Goal: Information Seeking & Learning: Learn about a topic

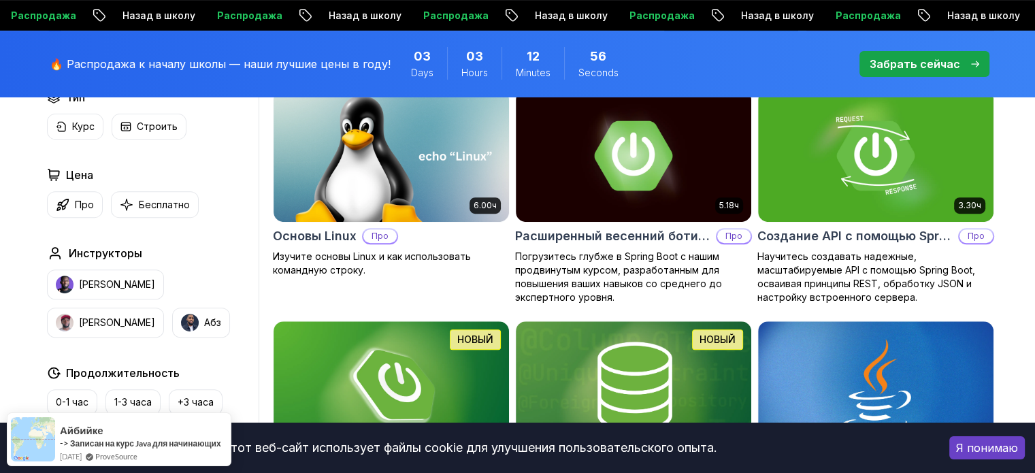
scroll to position [400, 0]
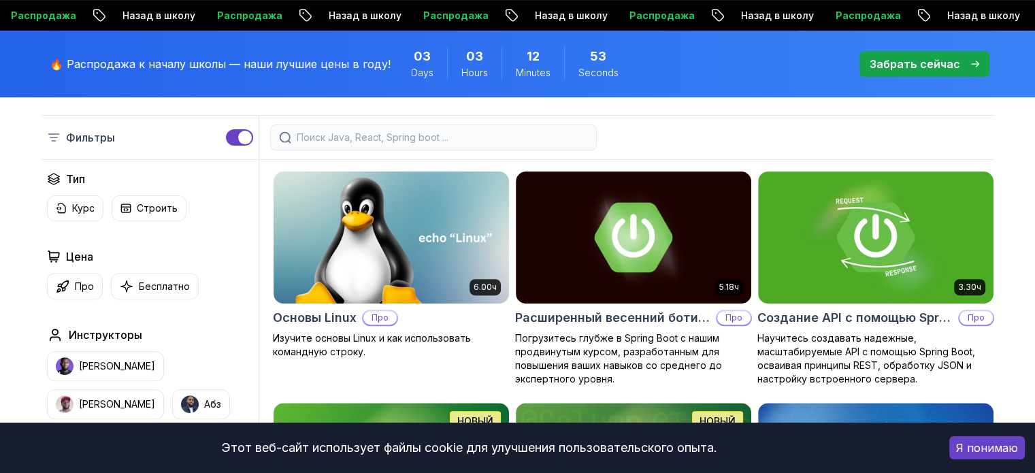
click at [970, 65] on div "Забрать сейчас" at bounding box center [925, 64] width 110 height 16
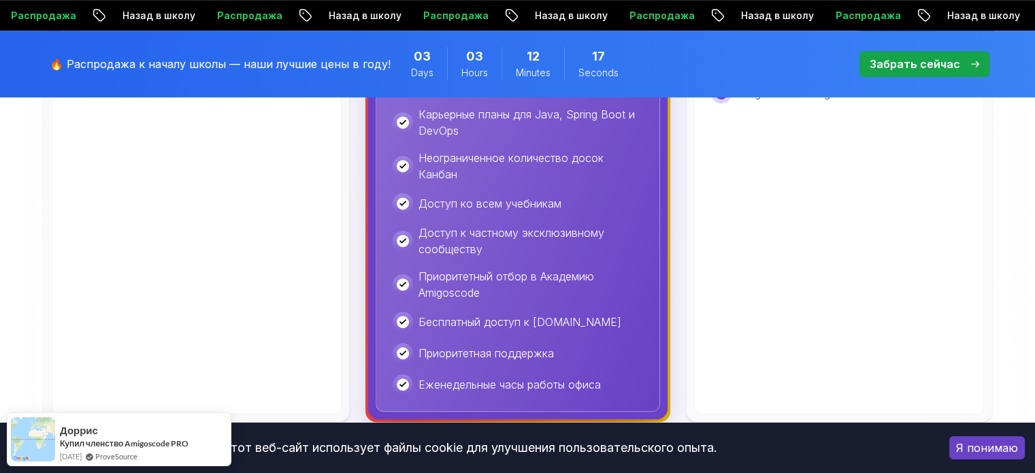
scroll to position [887, 0]
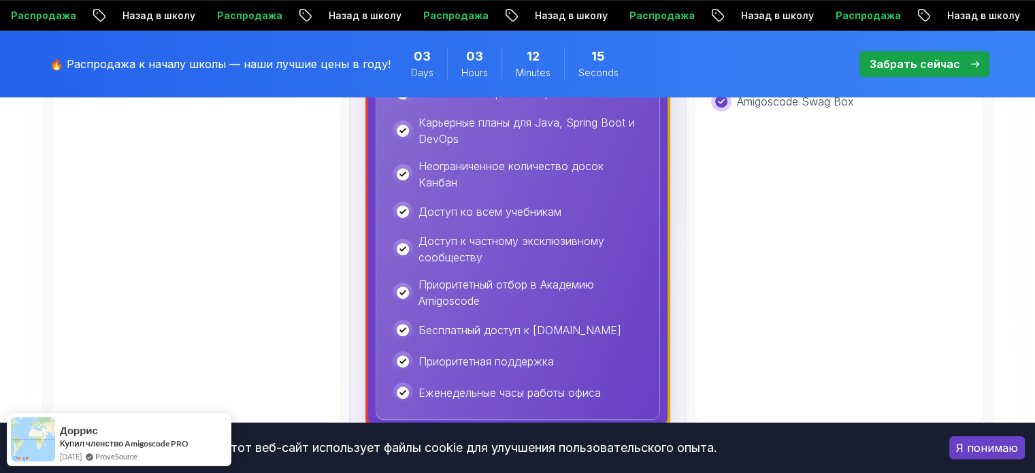
click at [679, 187] on div "Бесплатно Идеально подходит для новичков, желающих изучить программирование и б…" at bounding box center [518, 45] width 953 height 770
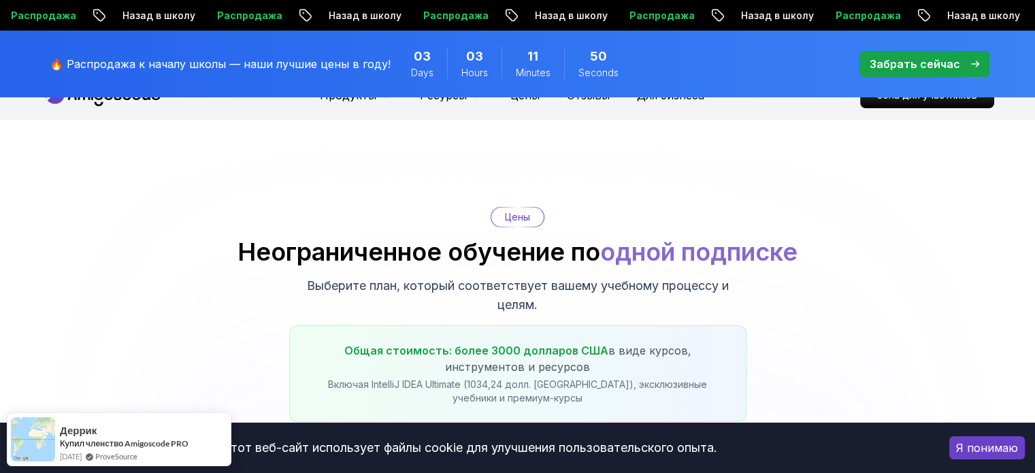
scroll to position [0, 0]
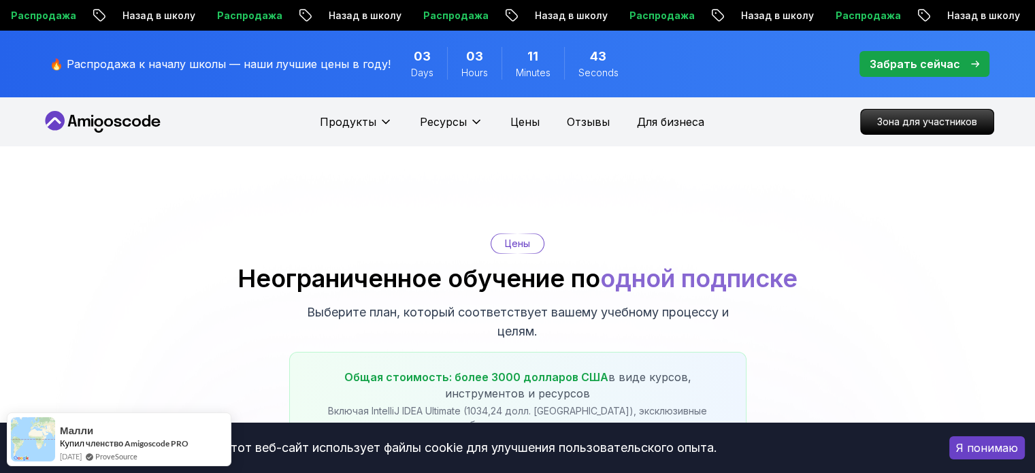
click at [139, 116] on icon at bounding box center [103, 122] width 123 height 22
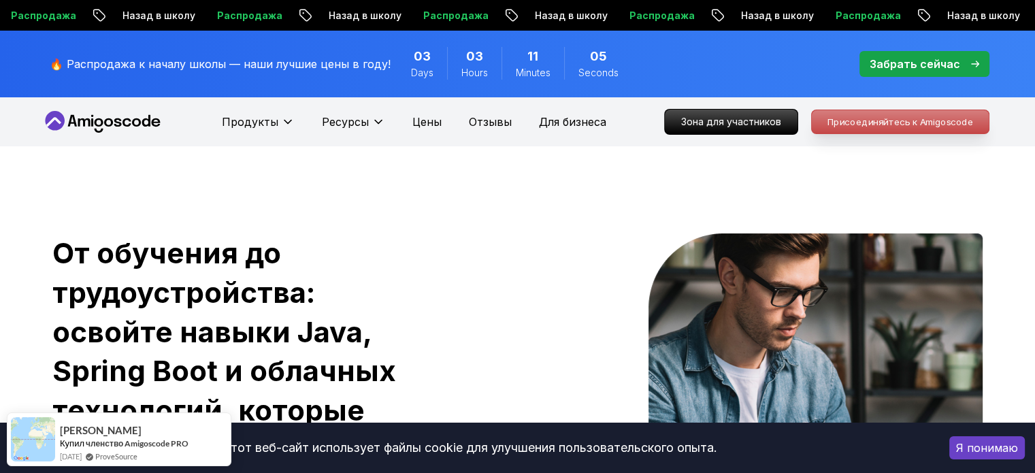
click at [933, 123] on font "Присоединяйтесь к Amigoscode" at bounding box center [900, 121] width 146 height 11
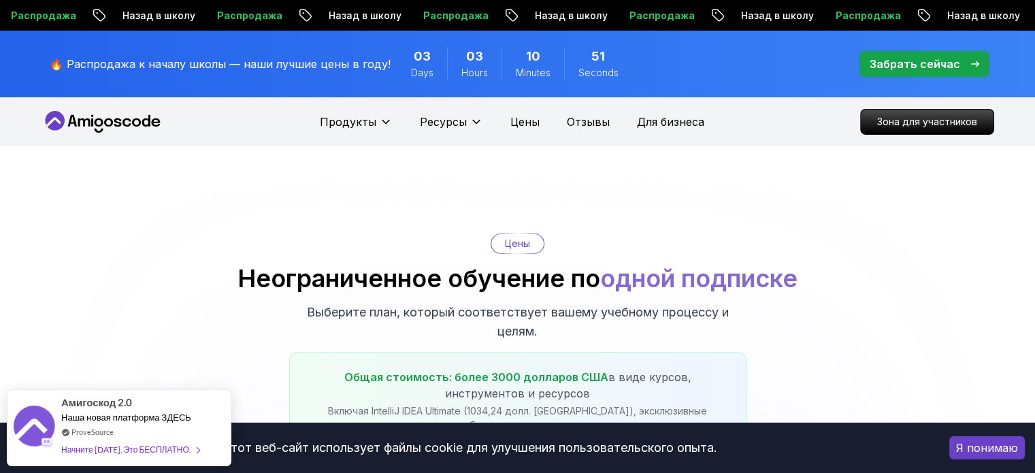
click at [99, 111] on icon at bounding box center [103, 122] width 123 height 22
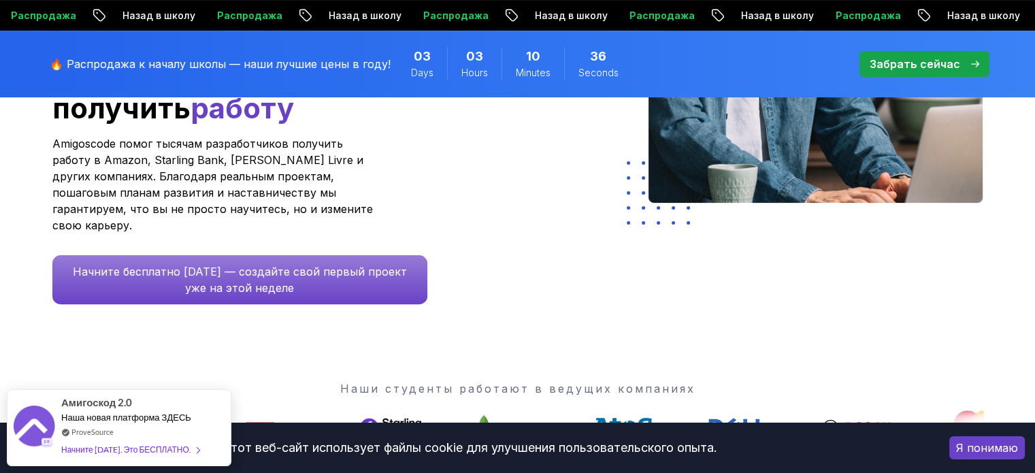
scroll to position [354, 0]
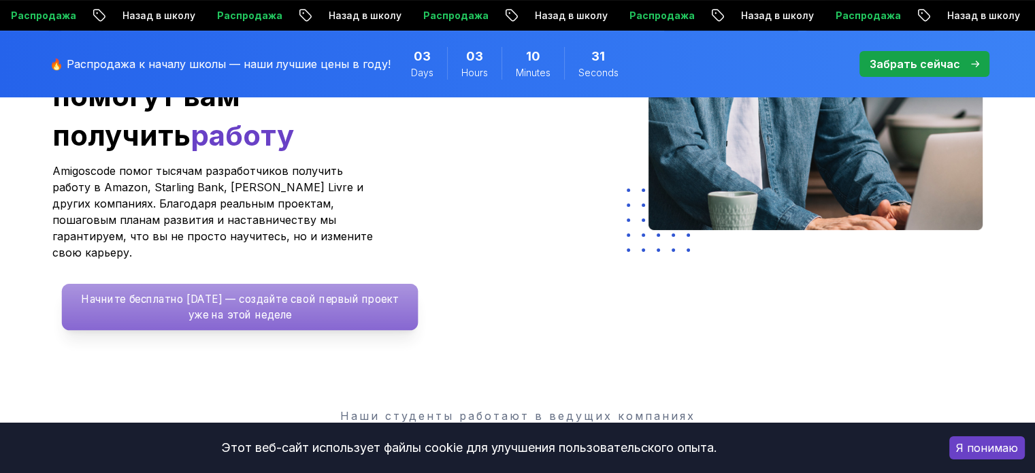
click at [342, 293] on p "Начните бесплатно [DATE] — создайте свой первый проект уже на этой неделе" at bounding box center [239, 307] width 357 height 46
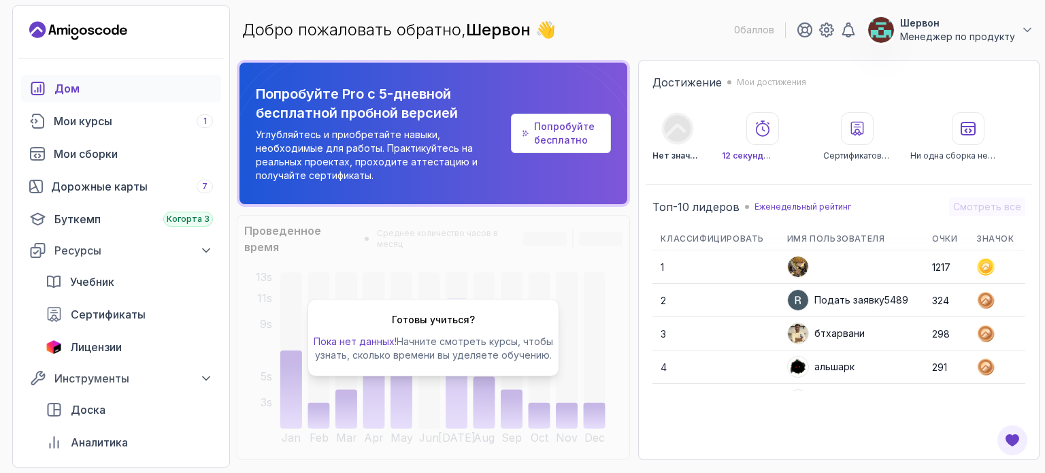
click at [464, 341] on p "Пока нет данных! Начните смотреть курсы, чтобы узнать, сколько времени вы уделя…" at bounding box center [434, 348] width 240 height 27
drag, startPoint x: 1045, startPoint y: 103, endPoint x: 1045, endPoint y: 135, distance: 32.7
click at [1035, 135] on section "0 баллов [PERSON_NAME] по продукту Дом Мои курсы 1 Мои сборки Дорожные карты 7 …" at bounding box center [522, 236] width 1045 height 473
click at [649, 329] on div "Топ-10 лидеров Еженедельный рейтинг Смотреть все Классифицировать Имя пользоват…" at bounding box center [839, 322] width 387 height 262
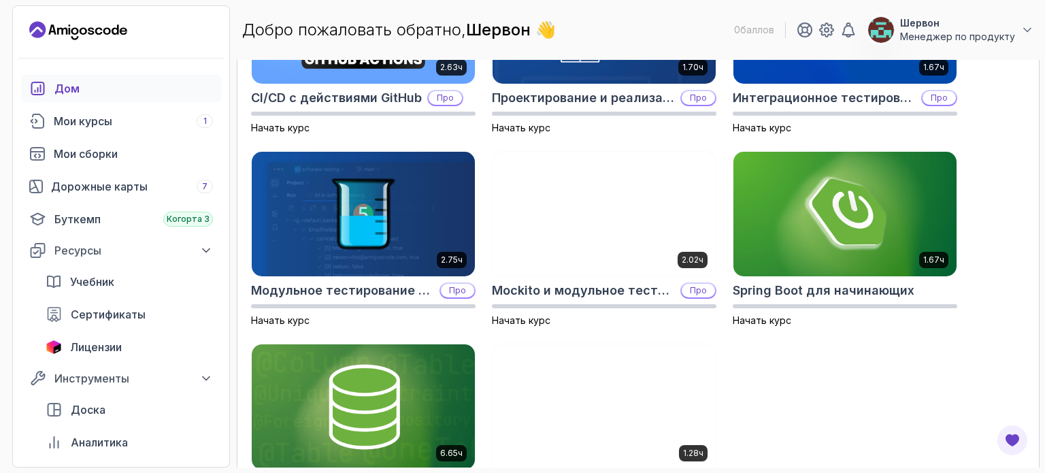
scroll to position [619, 0]
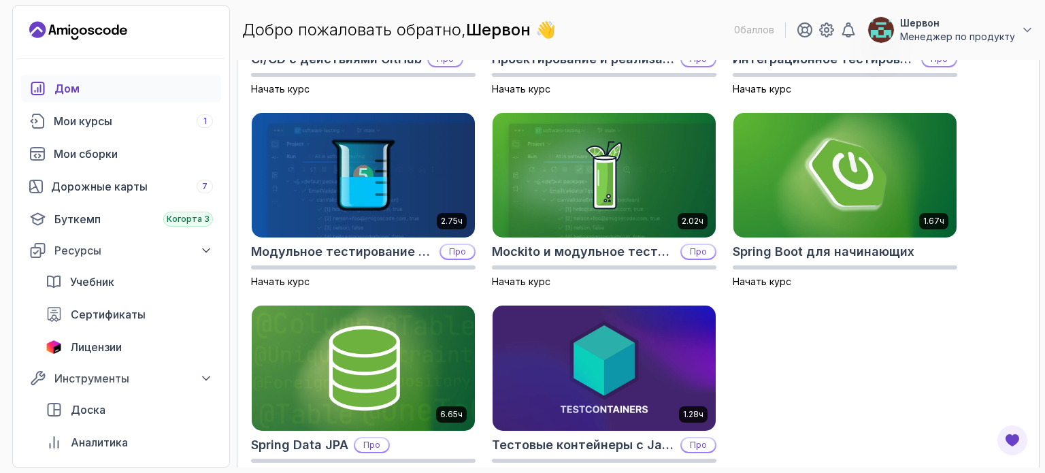
click at [822, 404] on div "2.63ч CI/CD с действиями GitHub Про Начать курс 1.70ч Проектирование и реализац…" at bounding box center [638, 200] width 775 height 563
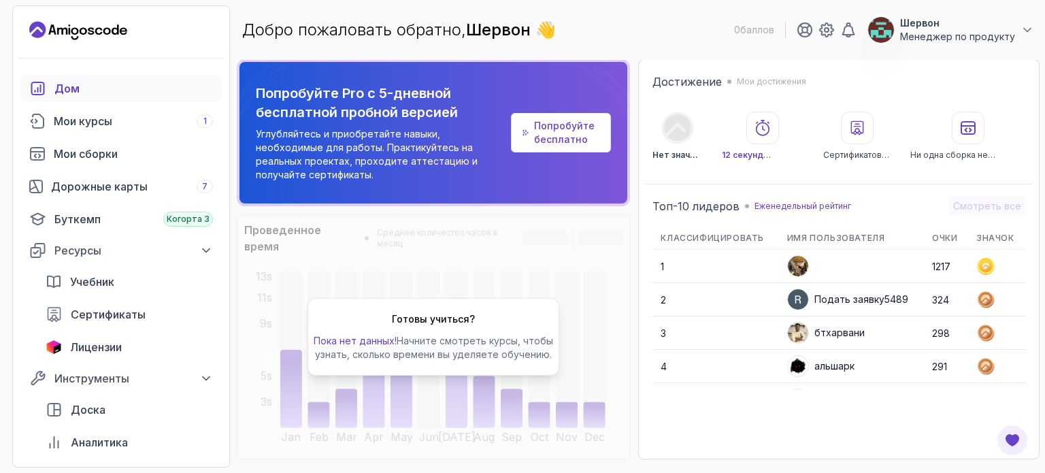
scroll to position [0, 0]
click at [167, 119] on div "Мои курсы 1" at bounding box center [133, 121] width 159 height 16
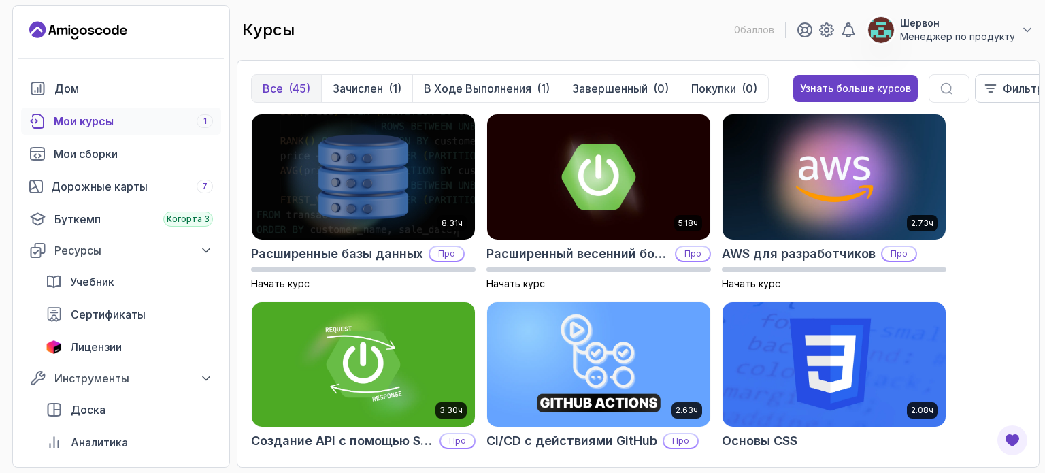
scroll to position [27, 0]
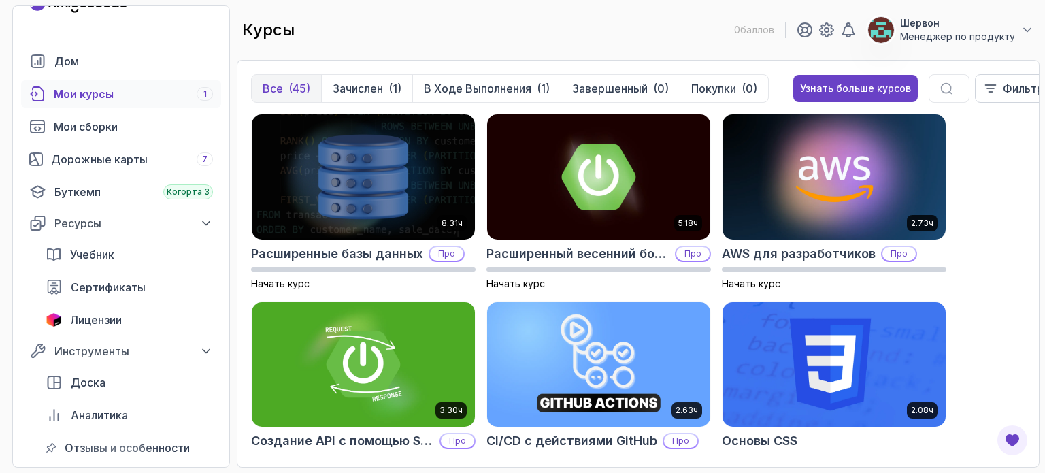
click at [996, 238] on div "8.31ч Расширенные базы данных Про Начать курс 5.18ч Расширенный весенний ботино…" at bounding box center [638, 284] width 775 height 340
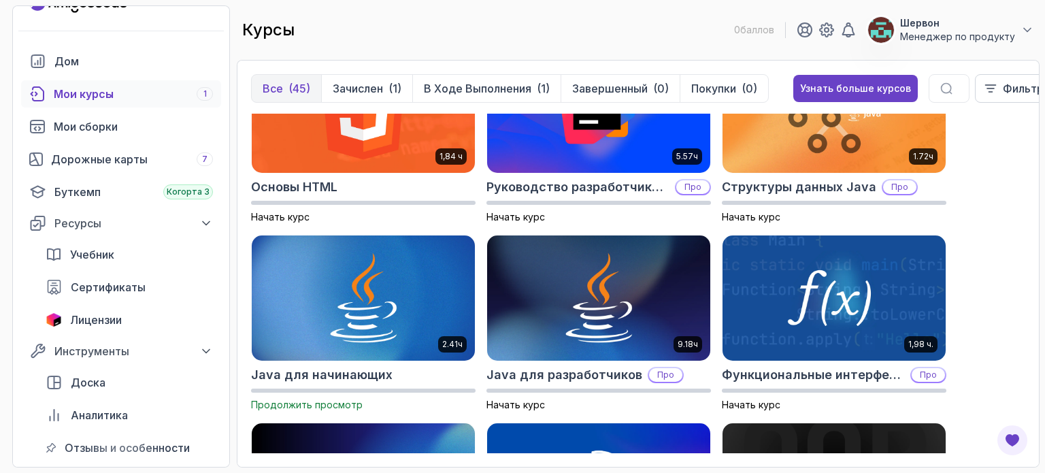
scroll to position [790, 0]
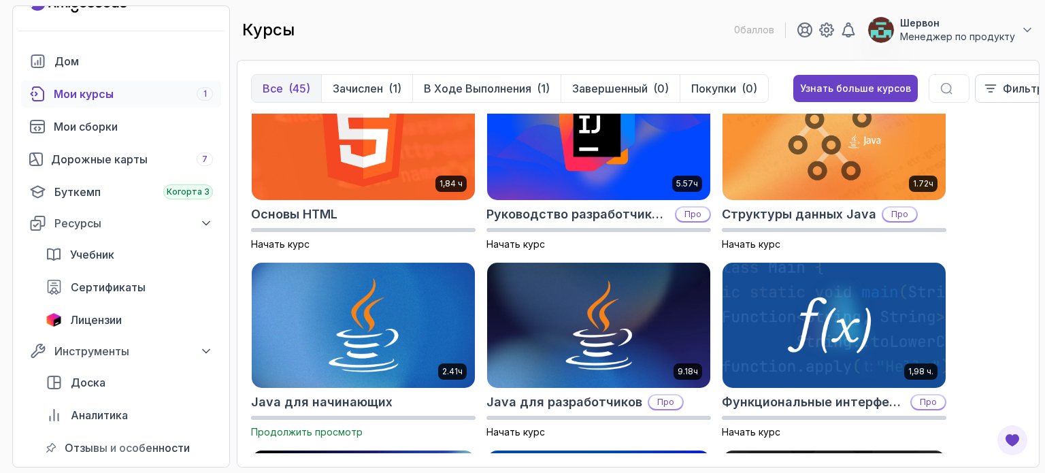
click at [440, 308] on img at bounding box center [363, 325] width 234 height 131
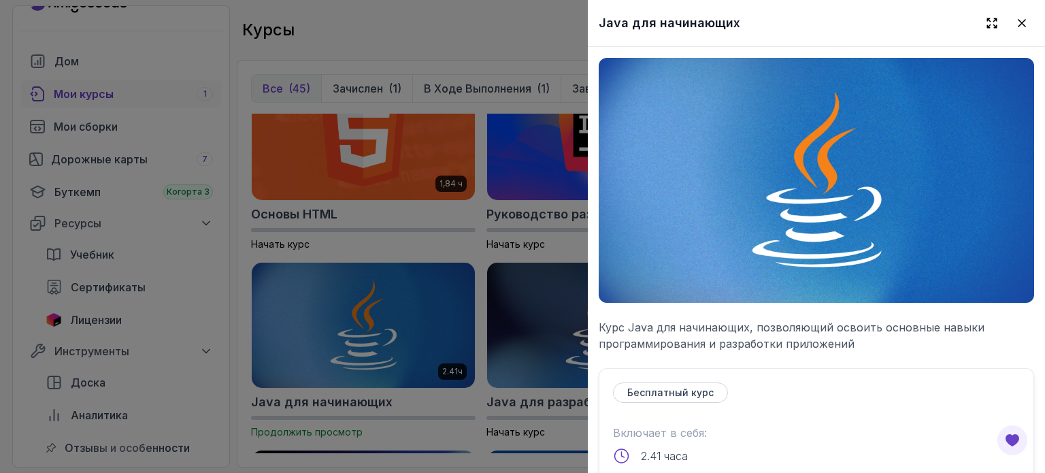
click at [491, 309] on div at bounding box center [522, 236] width 1045 height 473
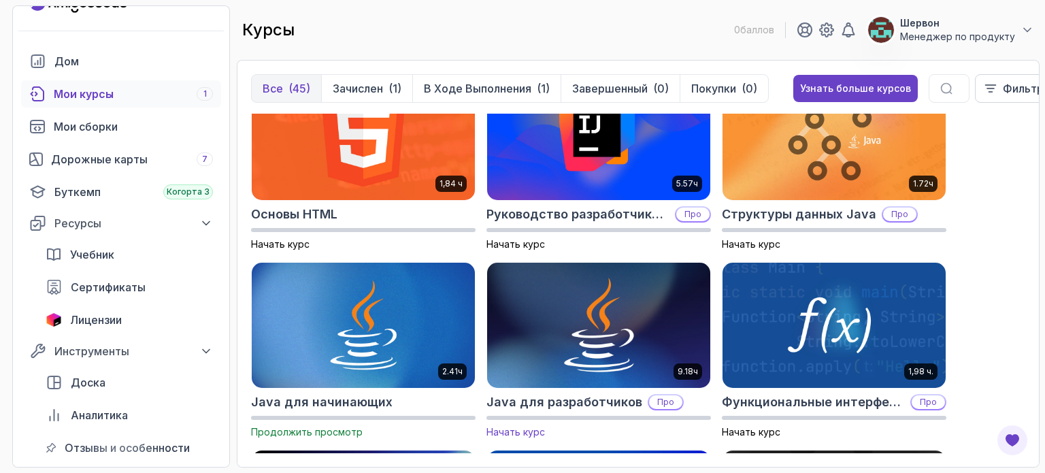
click at [585, 312] on img at bounding box center [599, 325] width 234 height 131
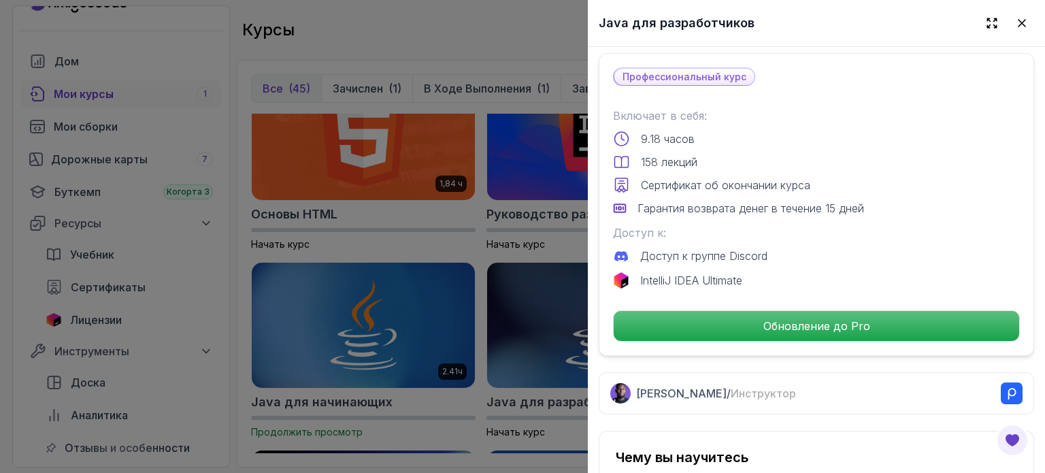
scroll to position [286, 0]
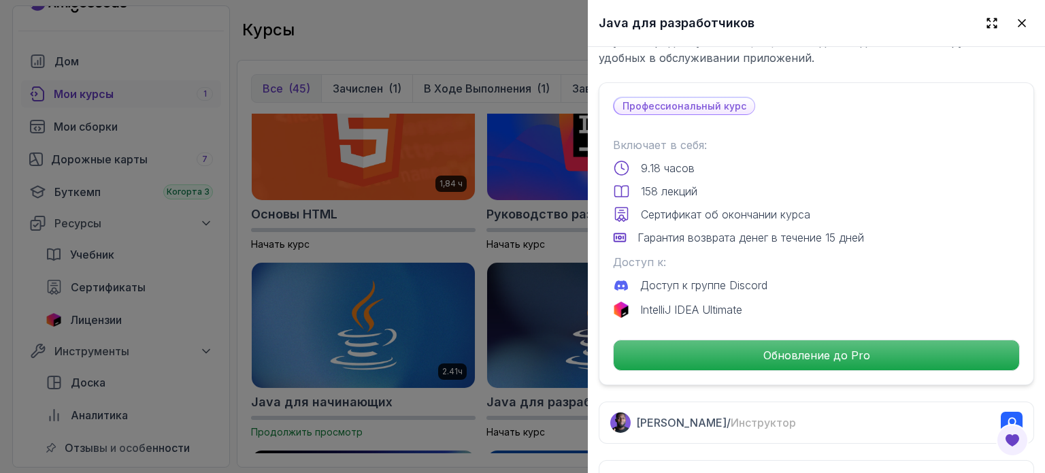
click at [420, 326] on div at bounding box center [522, 236] width 1045 height 473
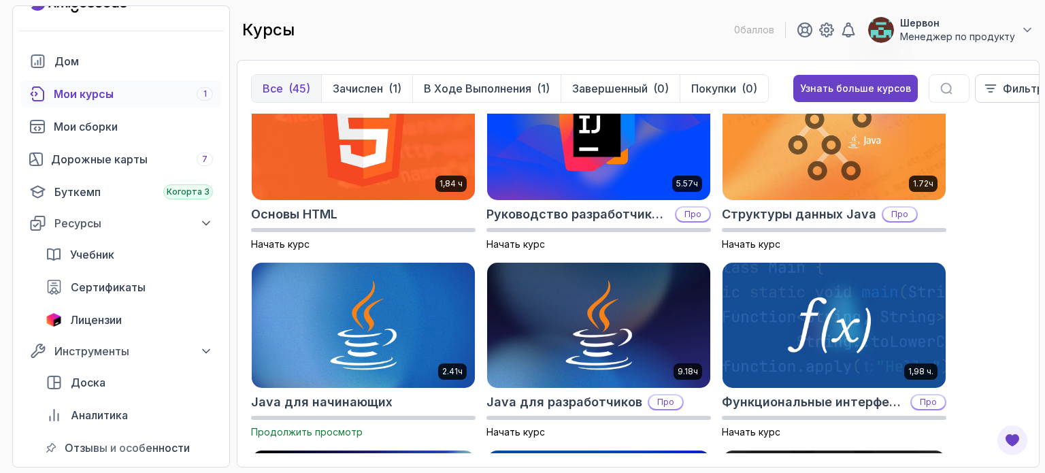
click at [420, 326] on img at bounding box center [363, 325] width 223 height 125
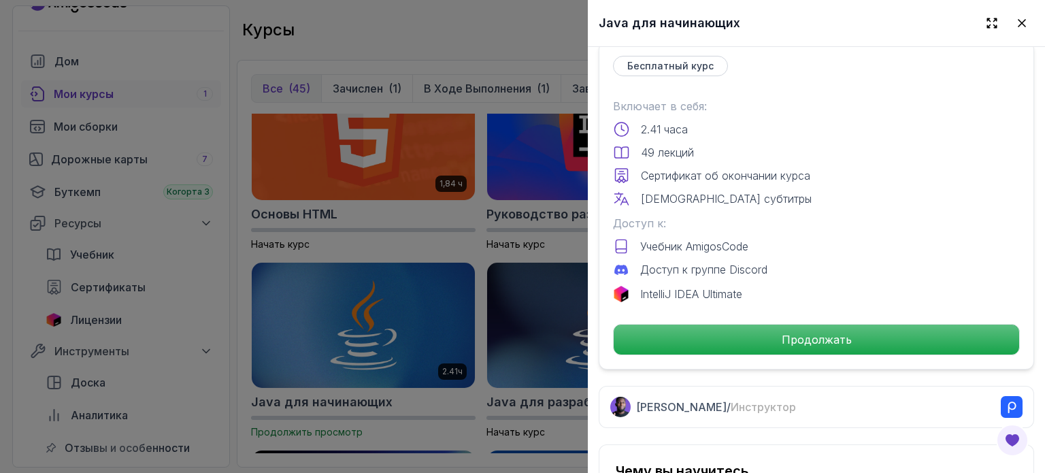
scroll to position [299, 0]
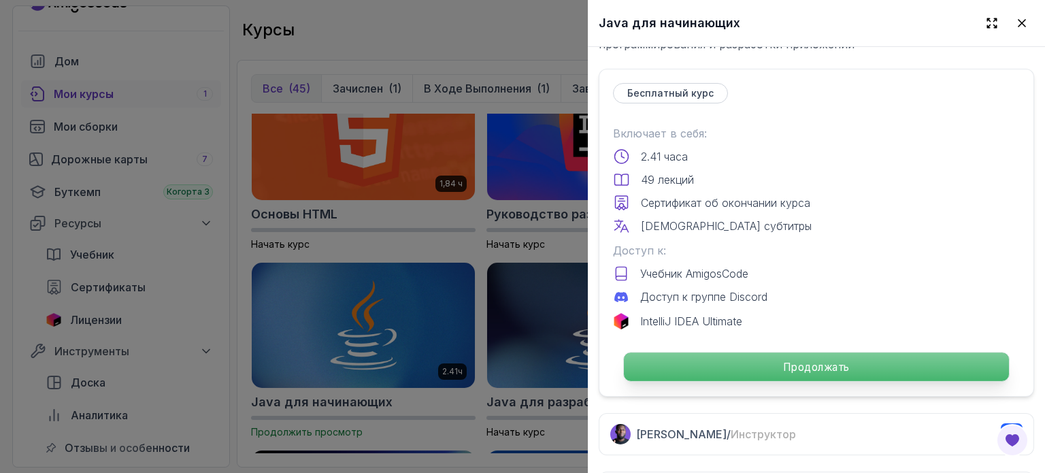
click at [806, 362] on font "Продолжать" at bounding box center [816, 367] width 67 height 13
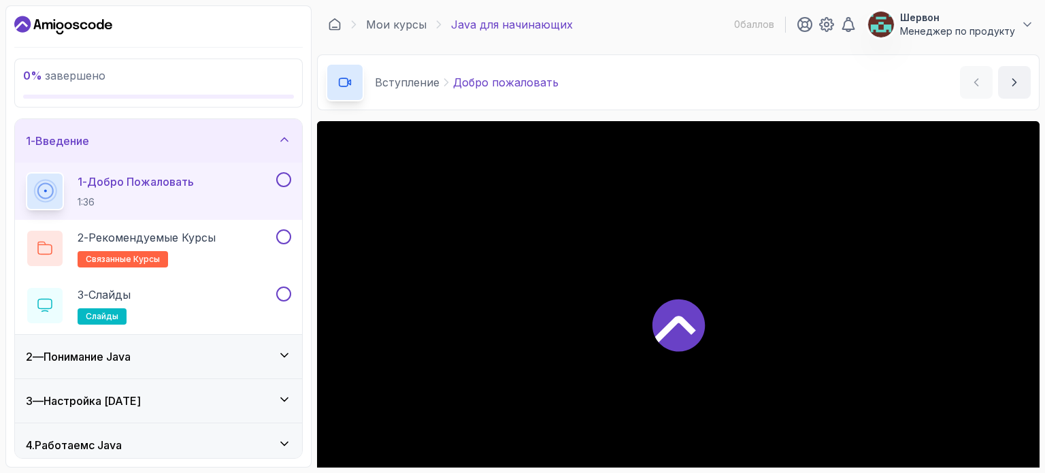
click at [613, 131] on div at bounding box center [678, 324] width 723 height 406
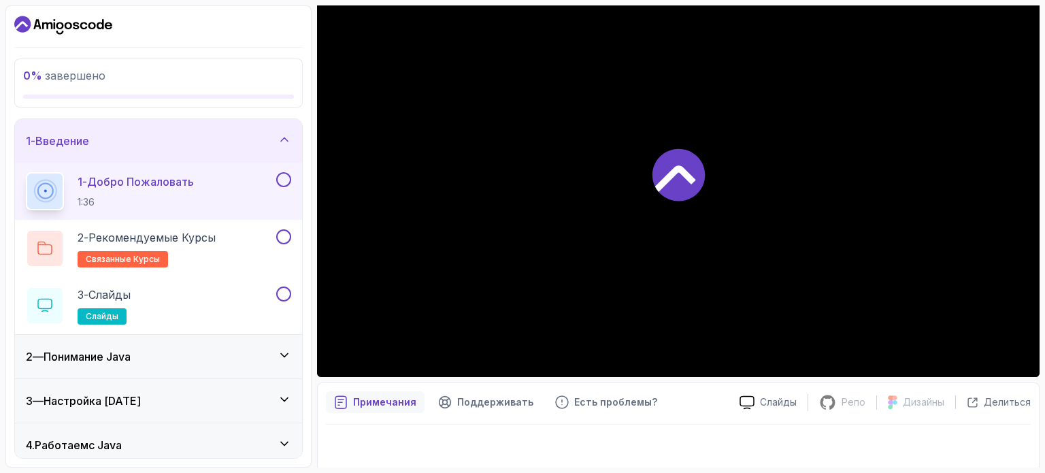
scroll to position [154, 0]
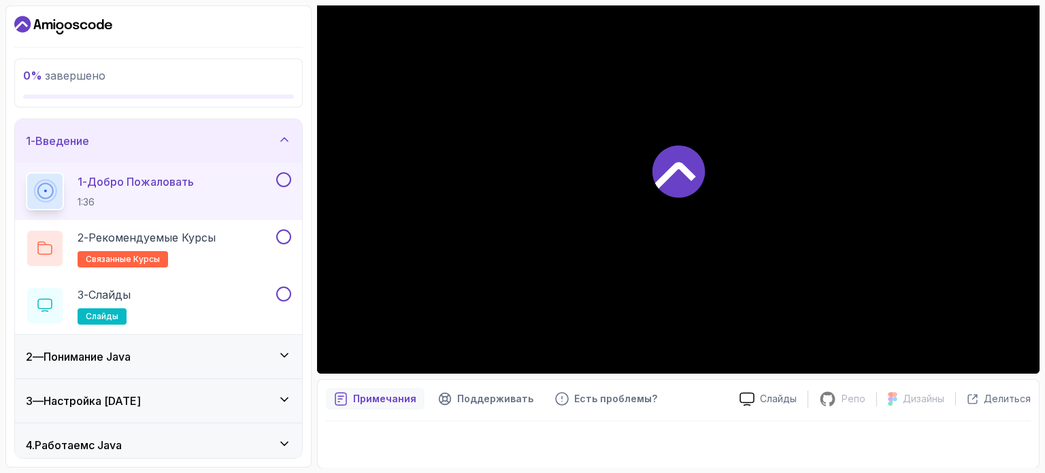
click at [289, 440] on icon at bounding box center [285, 444] width 14 height 14
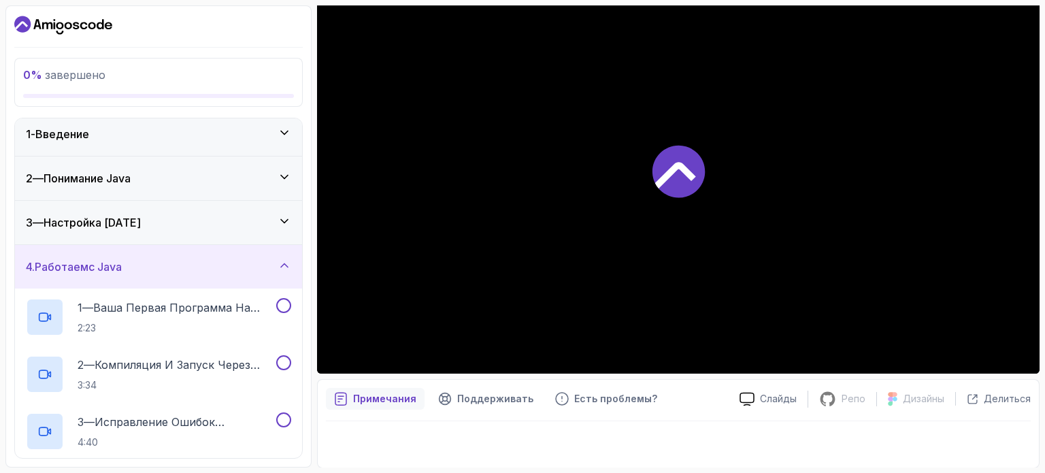
scroll to position [0, 0]
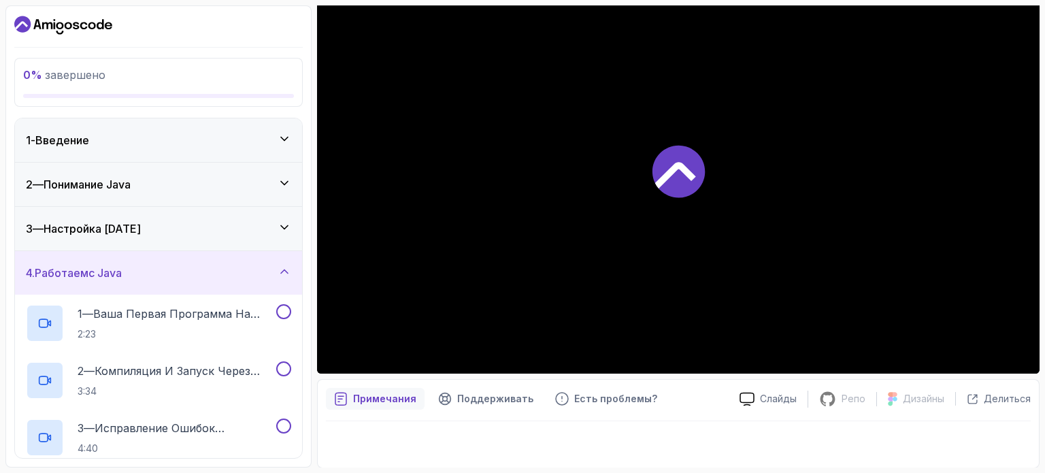
click at [286, 278] on div "4. Работаем с Java" at bounding box center [158, 273] width 265 height 16
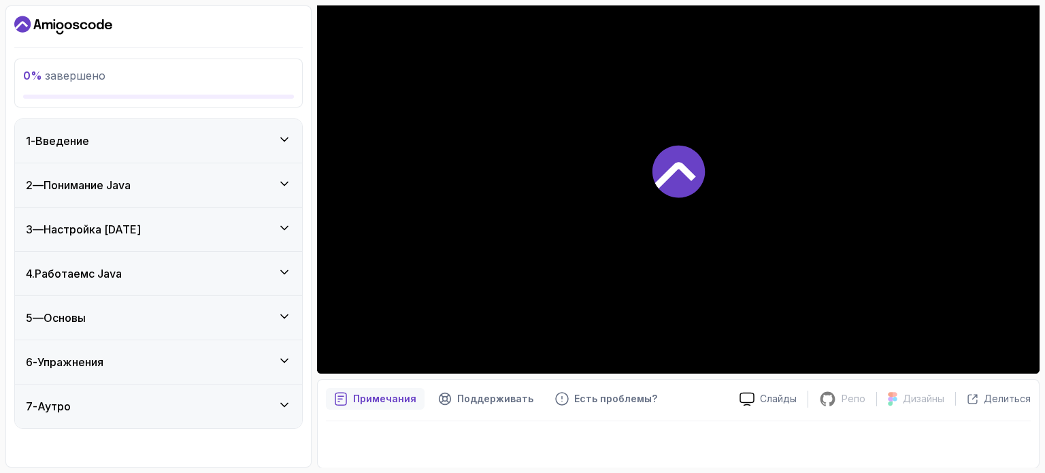
click at [280, 134] on icon at bounding box center [285, 140] width 14 height 14
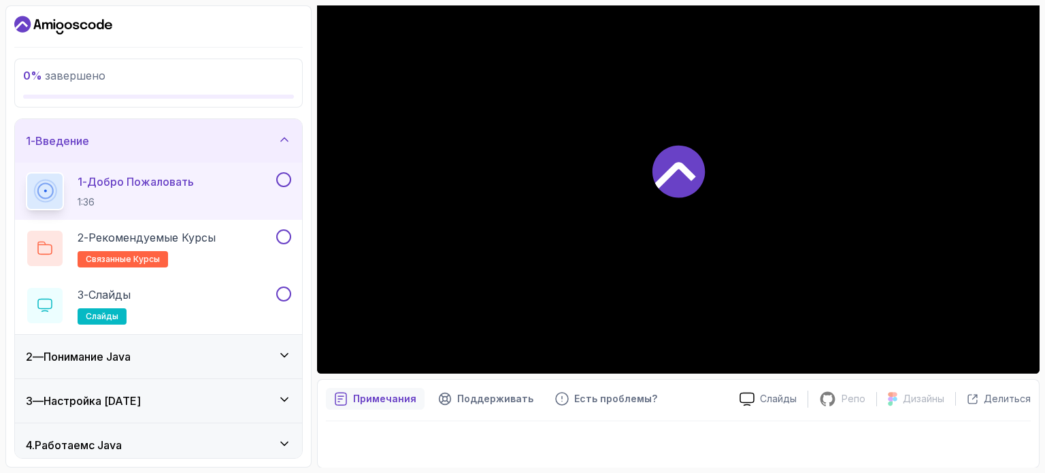
click at [281, 174] on button at bounding box center [283, 179] width 15 height 15
click at [289, 189] on button "1 - Добро пожаловать 1:36" at bounding box center [158, 191] width 265 height 38
click at [284, 179] on icon at bounding box center [283, 179] width 7 height 5
click at [485, 217] on div at bounding box center [678, 170] width 723 height 406
click at [71, 24] on icon "Панель инструментов" at bounding box center [68, 25] width 7 height 7
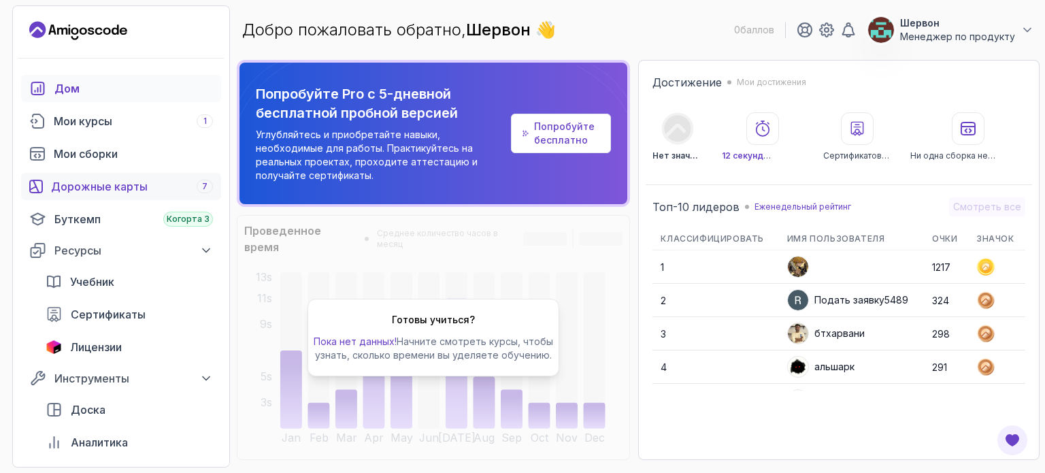
click at [91, 184] on font "Дорожные карты" at bounding box center [99, 187] width 97 height 14
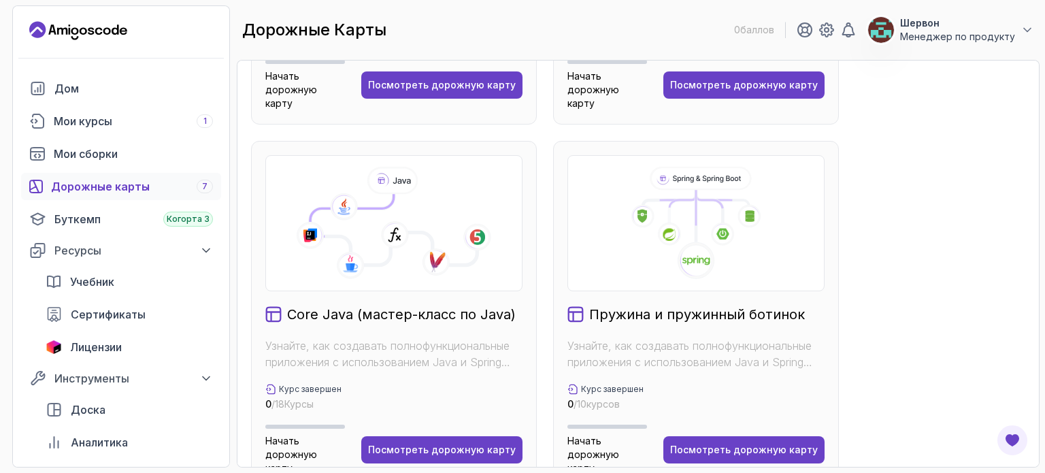
scroll to position [299, 0]
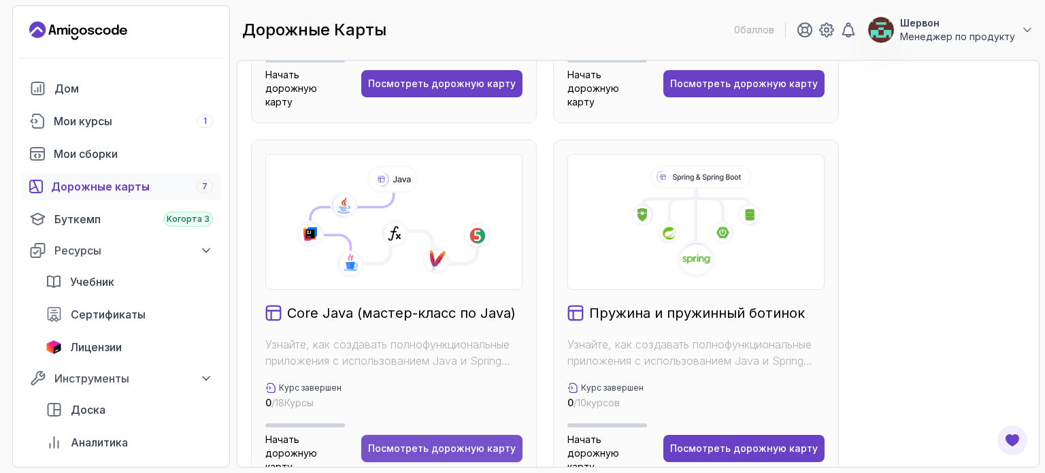
click at [452, 435] on button "Посмотреть дорожную карту" at bounding box center [441, 448] width 161 height 27
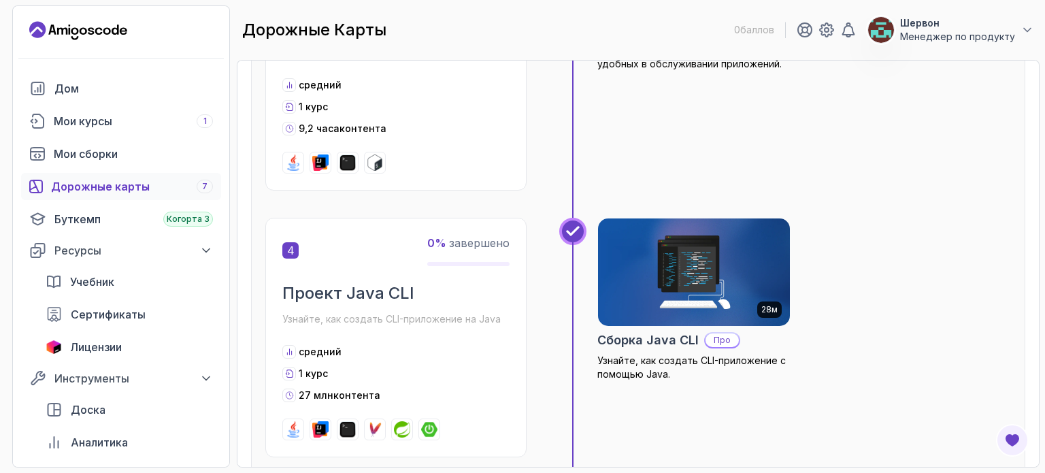
scroll to position [1021, 0]
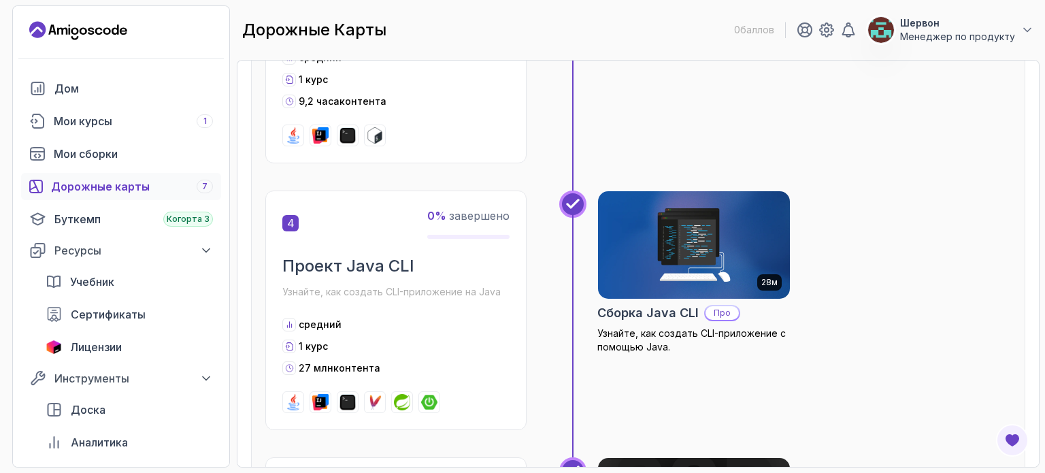
click at [558, 351] on div "4 0 % завершено Проект Java CLI Узнайте, как создать CLI-приложение на Java сре…" at bounding box center [638, 324] width 746 height 267
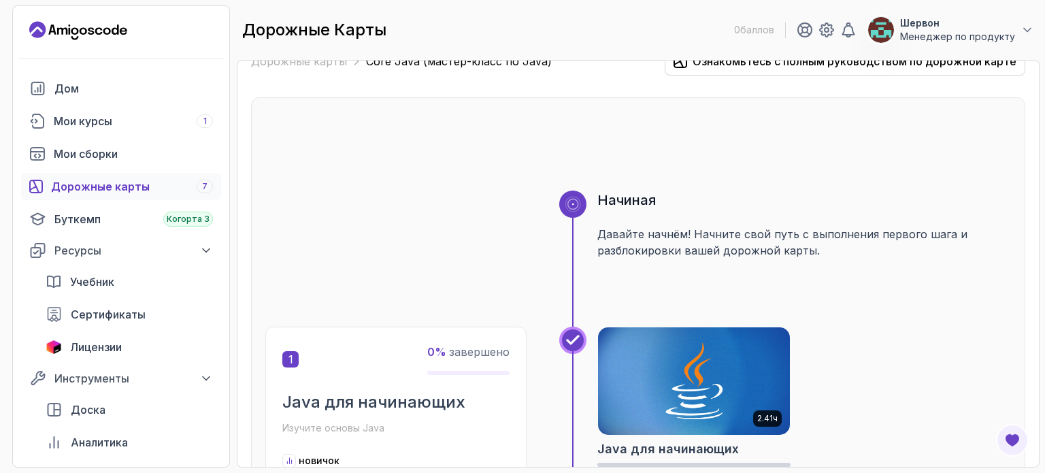
scroll to position [163, 0]
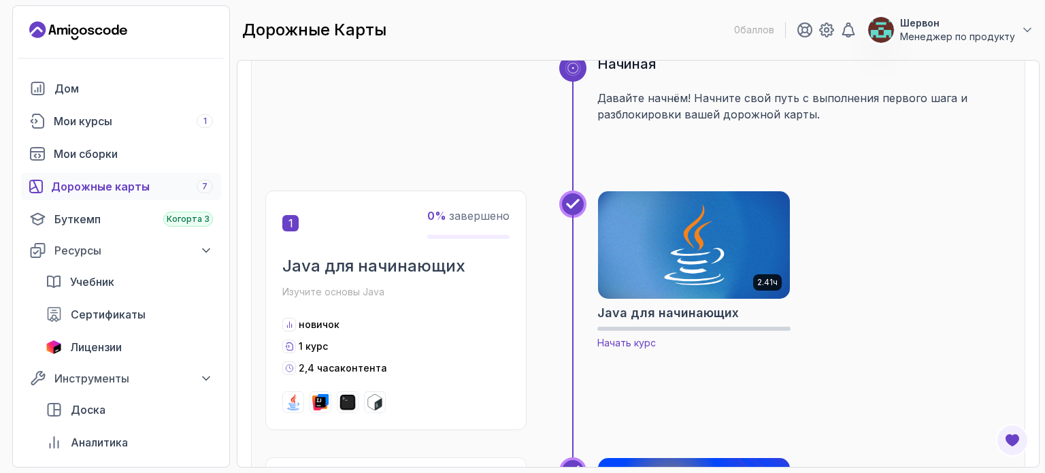
click at [664, 251] on img at bounding box center [694, 245] width 201 height 113
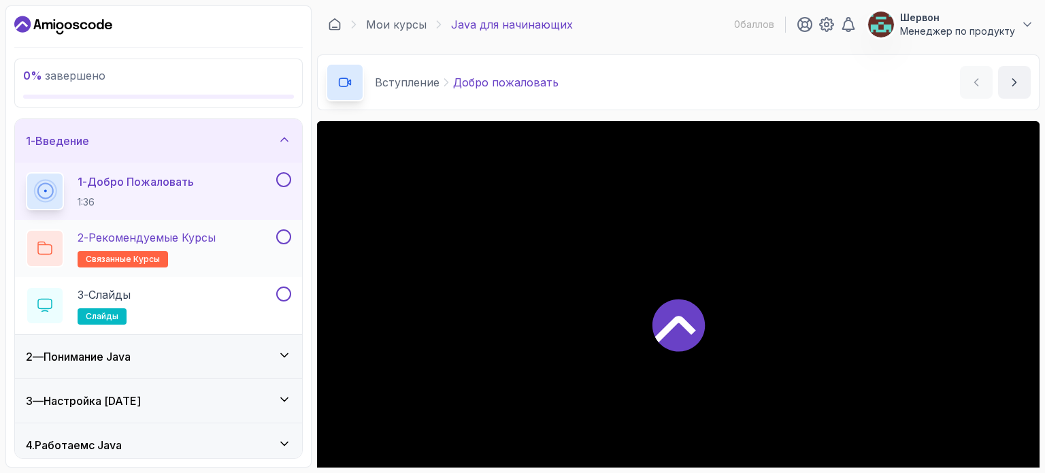
click at [206, 240] on font "Рекомендуемые курсы" at bounding box center [151, 238] width 127 height 14
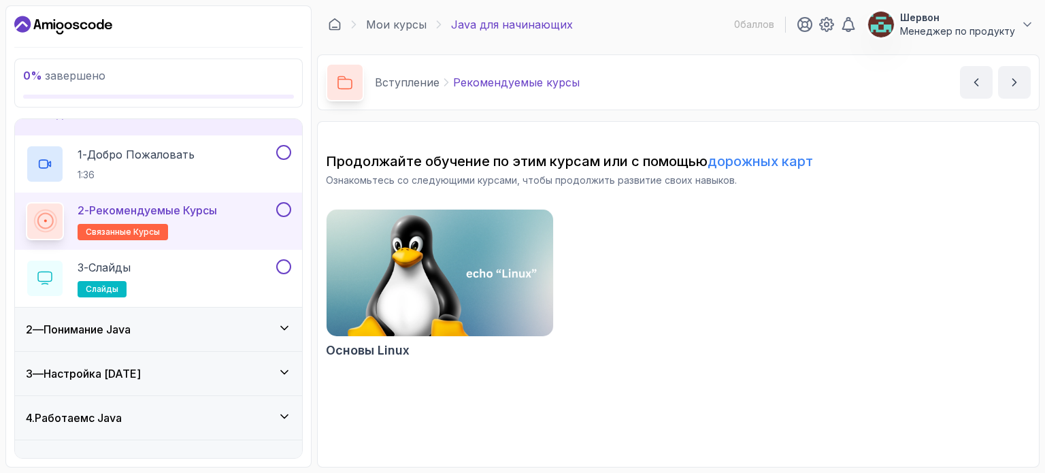
scroll to position [54, 0]
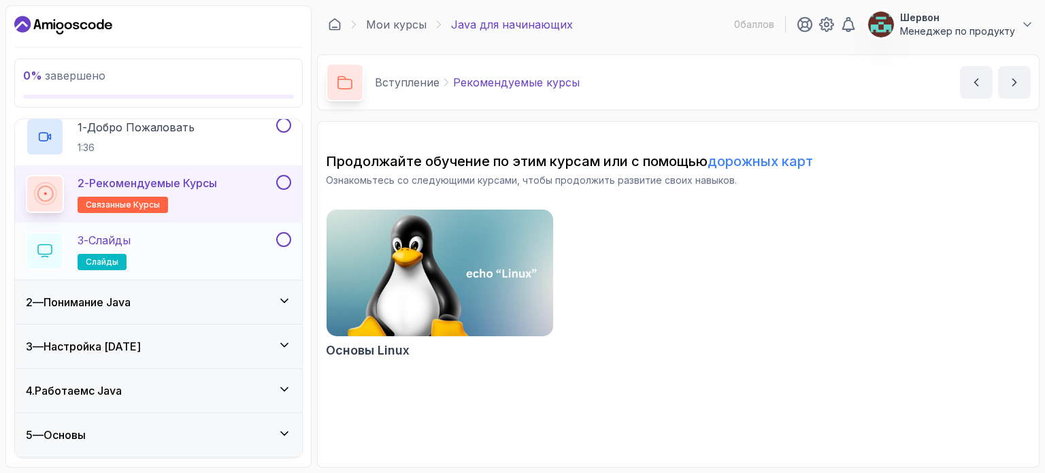
click at [207, 258] on div "3 - Слайды слайды" at bounding box center [150, 251] width 248 height 38
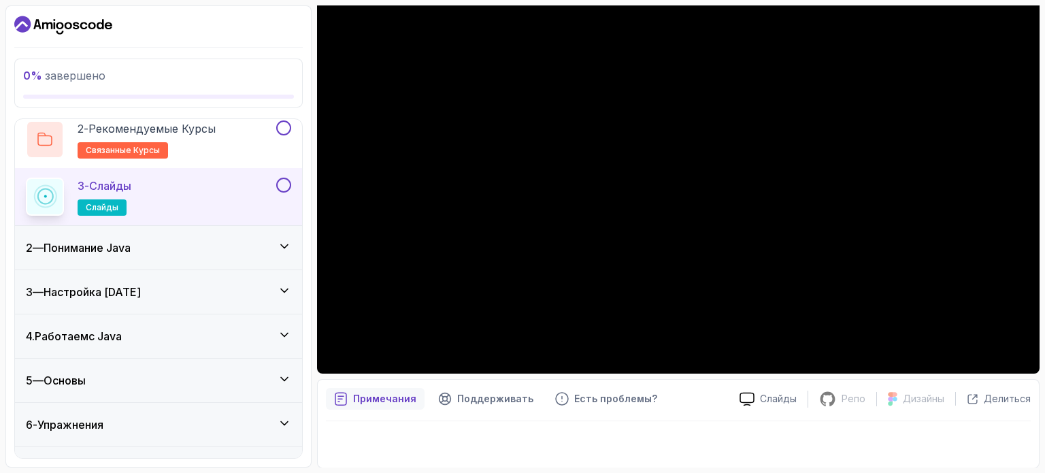
scroll to position [127, 0]
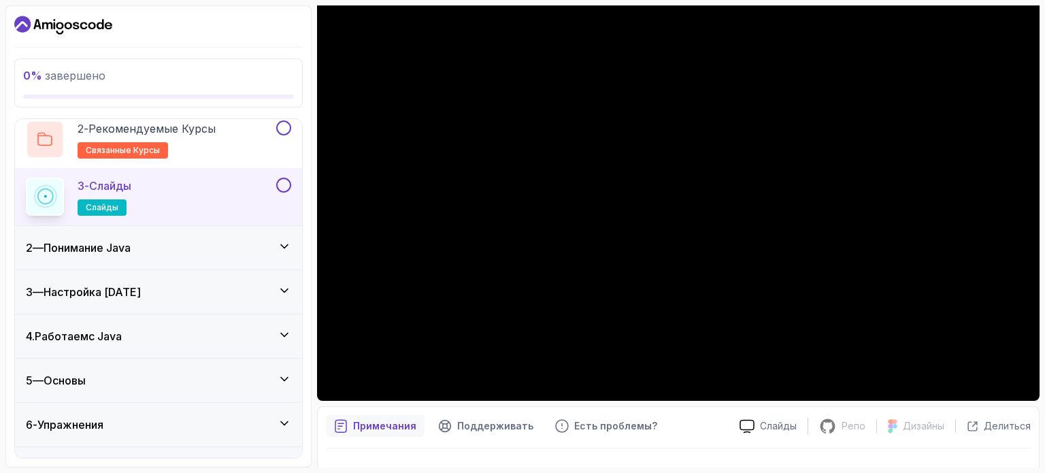
click at [247, 256] on div "2 — Понимание Java" at bounding box center [158, 248] width 287 height 44
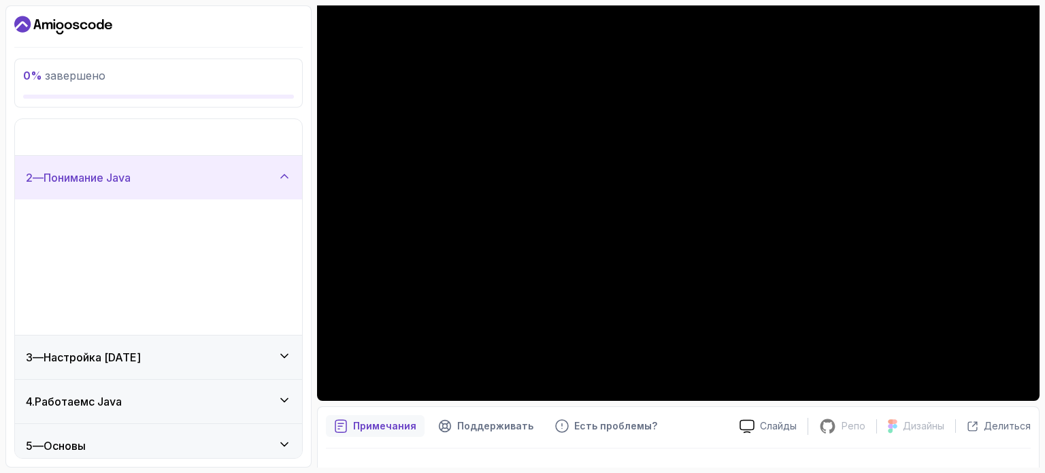
scroll to position [0, 0]
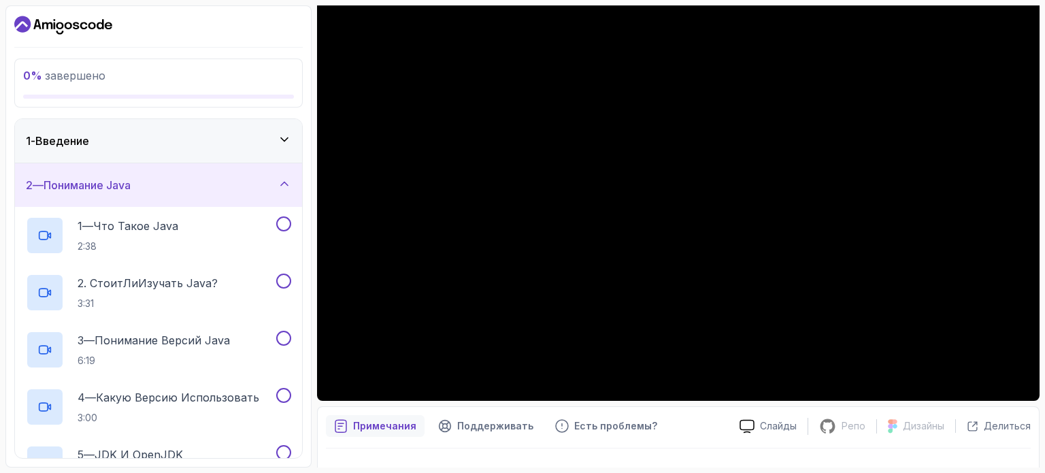
click at [282, 182] on icon at bounding box center [285, 184] width 14 height 14
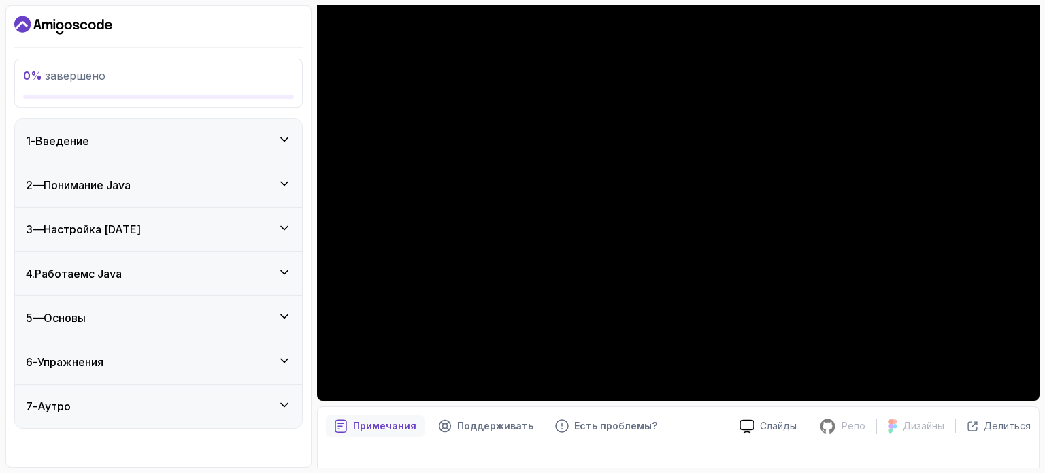
click at [291, 150] on div "1 - Введение" at bounding box center [158, 141] width 287 height 44
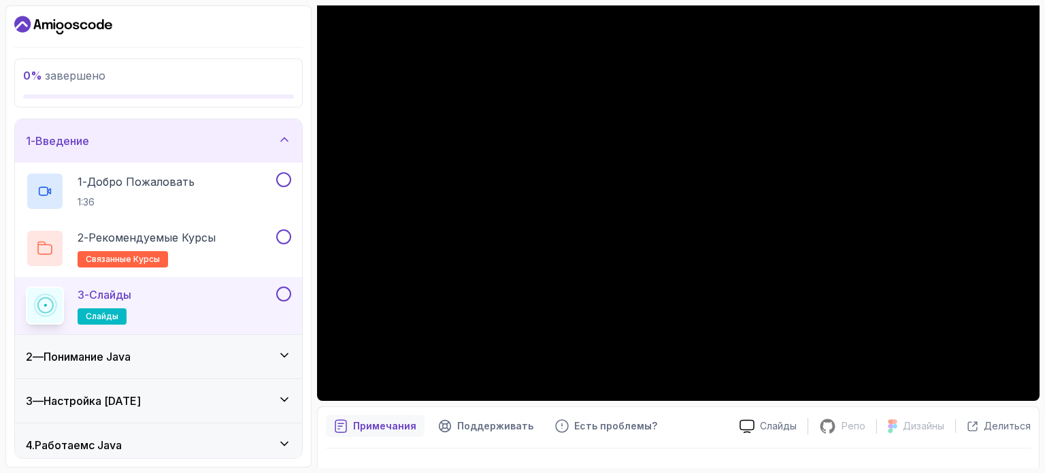
click at [291, 292] on div "3 - Слайды слайды" at bounding box center [158, 305] width 287 height 57
click at [283, 293] on button at bounding box center [283, 294] width 15 height 15
click at [256, 344] on div "2 — Понимание Java" at bounding box center [158, 357] width 287 height 44
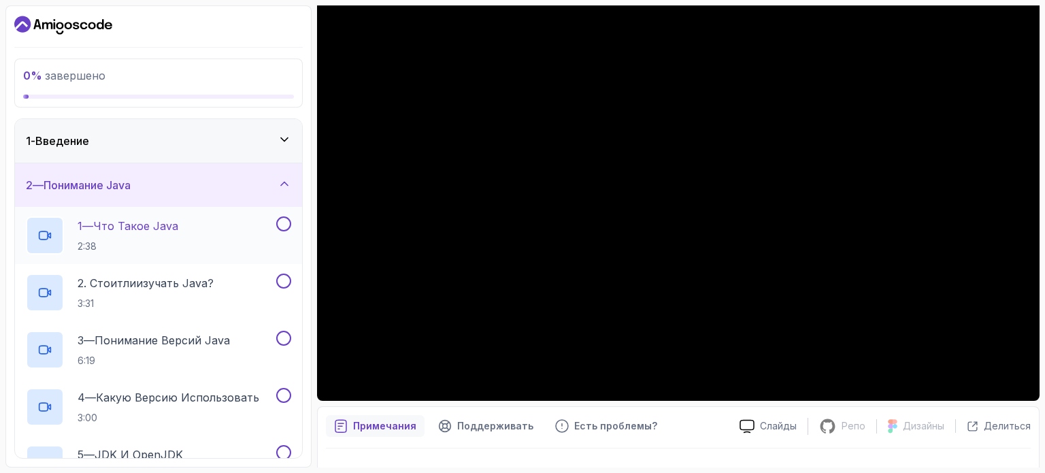
click at [160, 233] on p "1 — Что такое Java" at bounding box center [128, 226] width 101 height 16
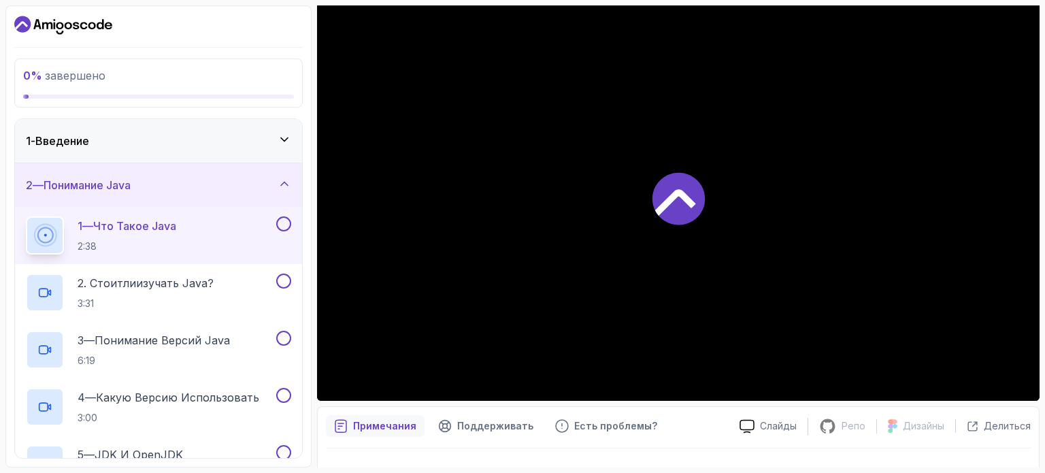
click at [310, 189] on div "0 % завершено 1 - Введение 2 — Понимание Java 1 — Что такое Java 2:38 2. Стоит …" at bounding box center [158, 236] width 306 height 462
drag, startPoint x: 301, startPoint y: 129, endPoint x: 299, endPoint y: 144, distance: 15.0
click at [299, 144] on div "1 - Введение" at bounding box center [158, 141] width 287 height 44
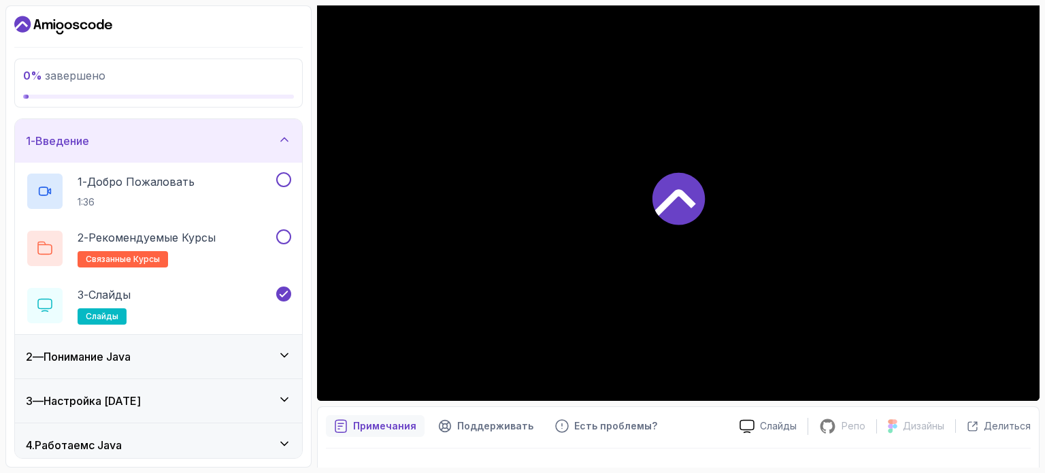
click at [287, 138] on icon at bounding box center [284, 138] width 7 height 3
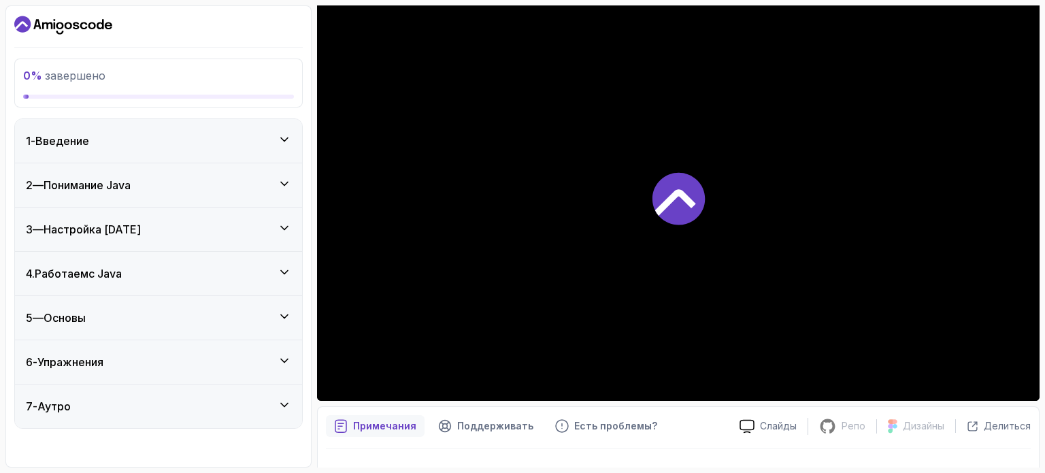
click at [278, 144] on div "1 - Введение" at bounding box center [158, 141] width 265 height 16
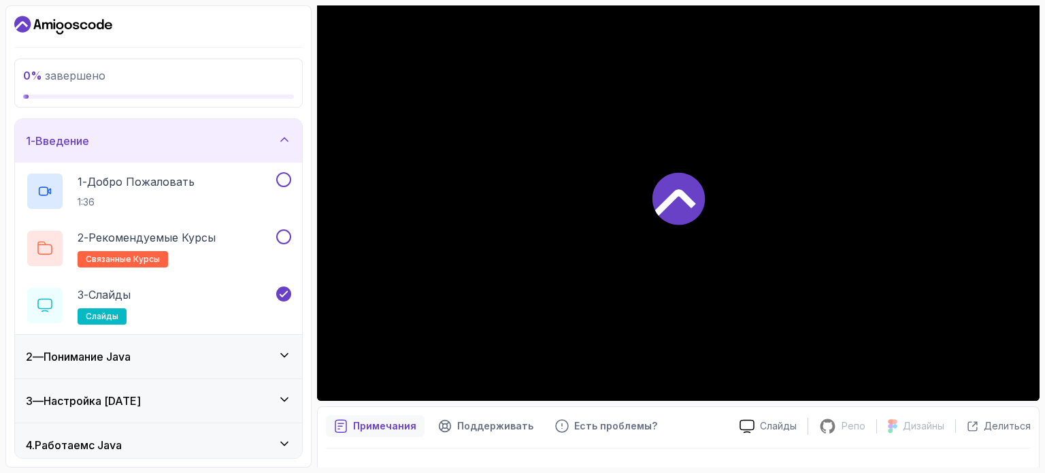
click at [278, 144] on div "1 - Введение" at bounding box center [158, 141] width 265 height 16
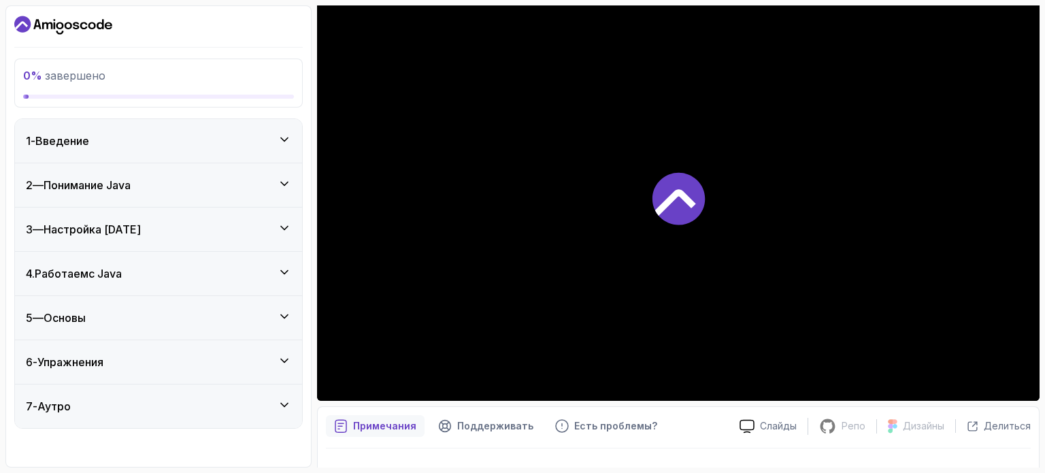
click at [285, 177] on icon at bounding box center [285, 184] width 14 height 14
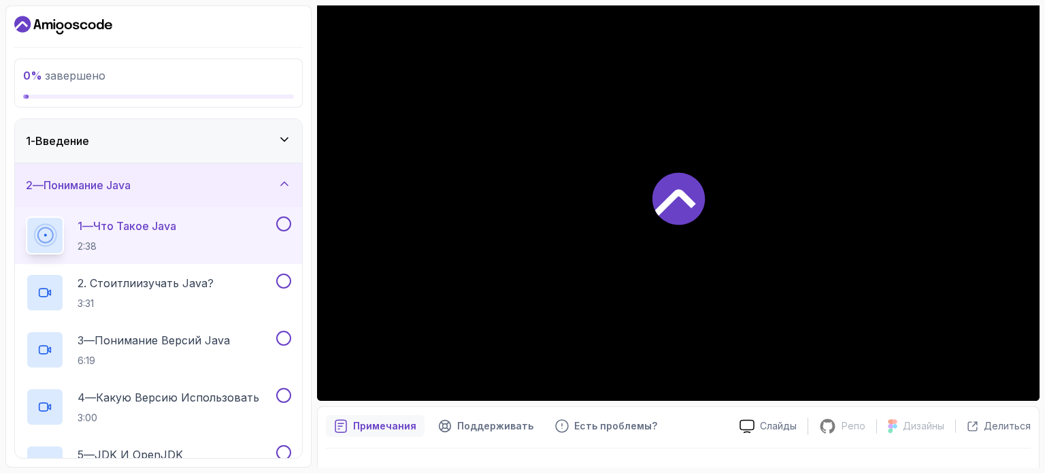
click at [730, 216] on div at bounding box center [678, 198] width 723 height 406
click at [689, 204] on icon at bounding box center [675, 202] width 41 height 27
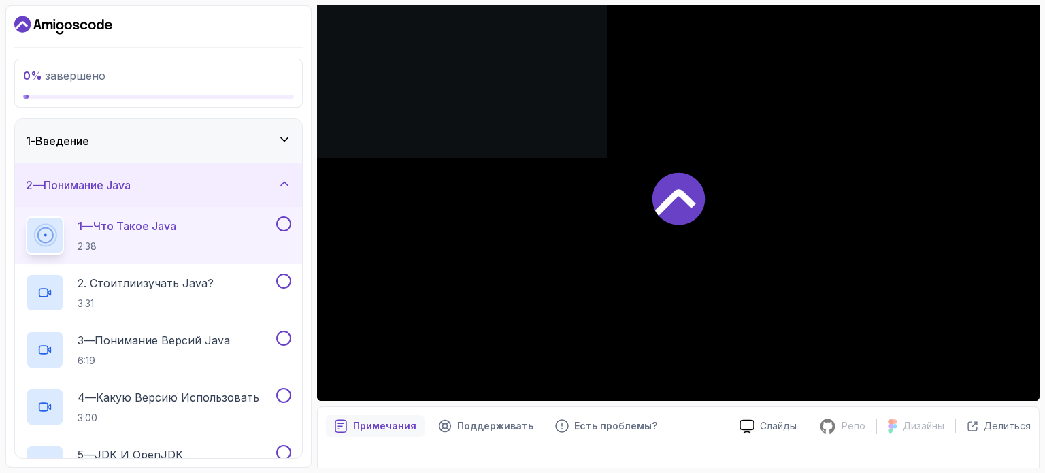
click at [689, 204] on icon at bounding box center [675, 202] width 41 height 27
click at [287, 179] on icon at bounding box center [285, 184] width 14 height 14
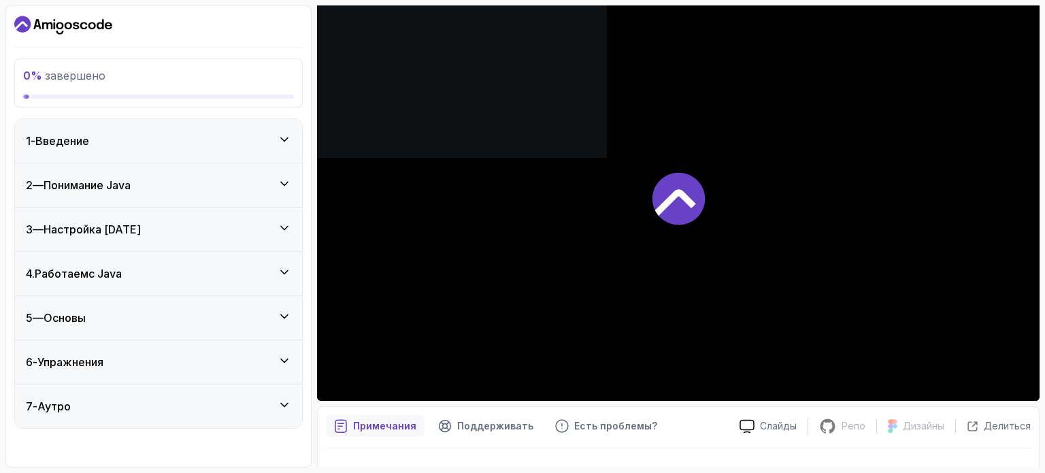
click at [287, 179] on icon at bounding box center [285, 184] width 14 height 14
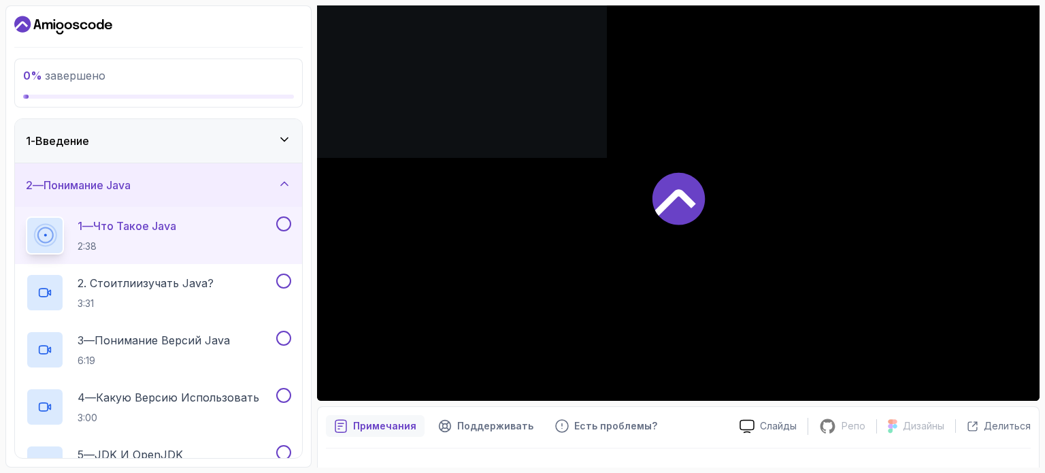
click at [289, 181] on icon at bounding box center [285, 184] width 14 height 14
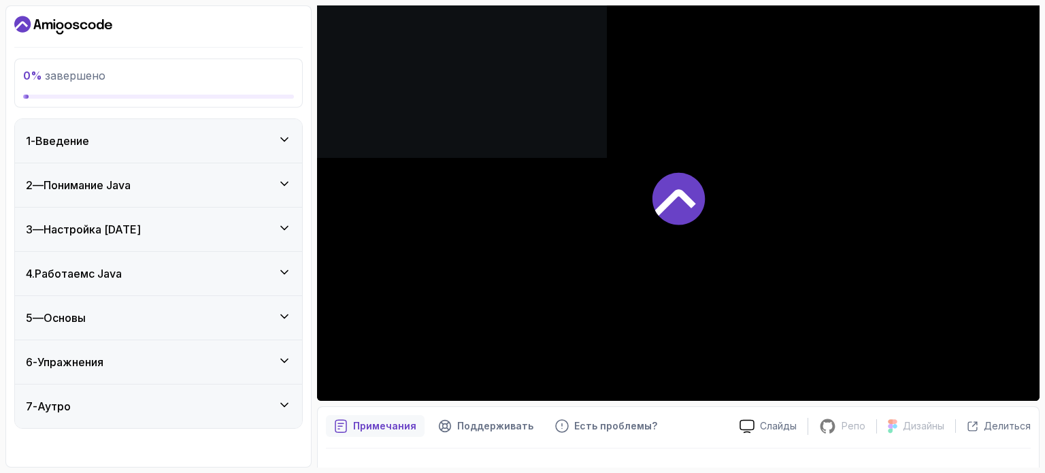
click at [289, 181] on icon at bounding box center [285, 184] width 14 height 14
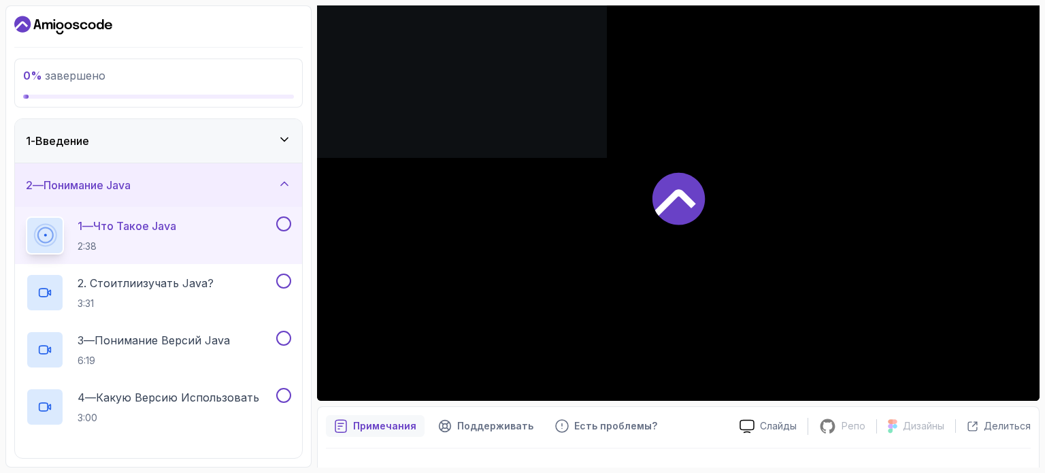
click at [289, 181] on icon at bounding box center [285, 184] width 14 height 14
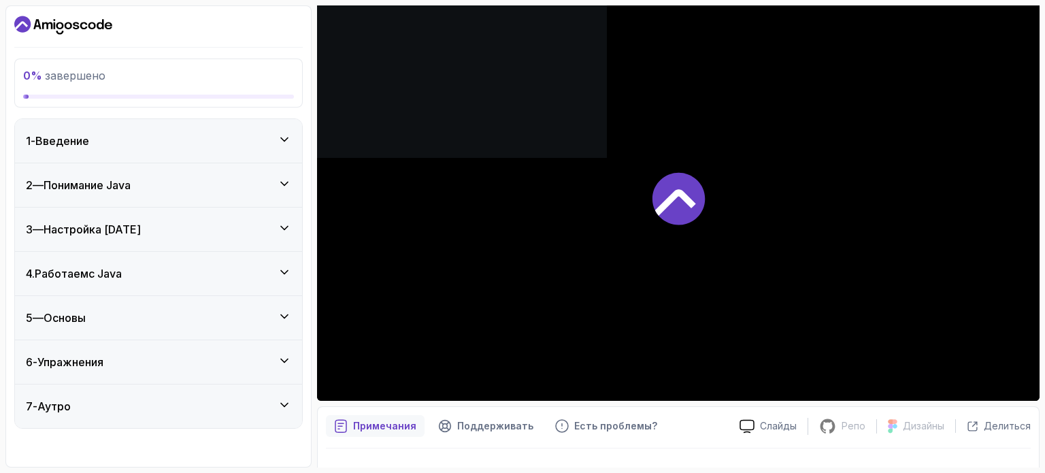
click at [289, 181] on icon at bounding box center [285, 184] width 14 height 14
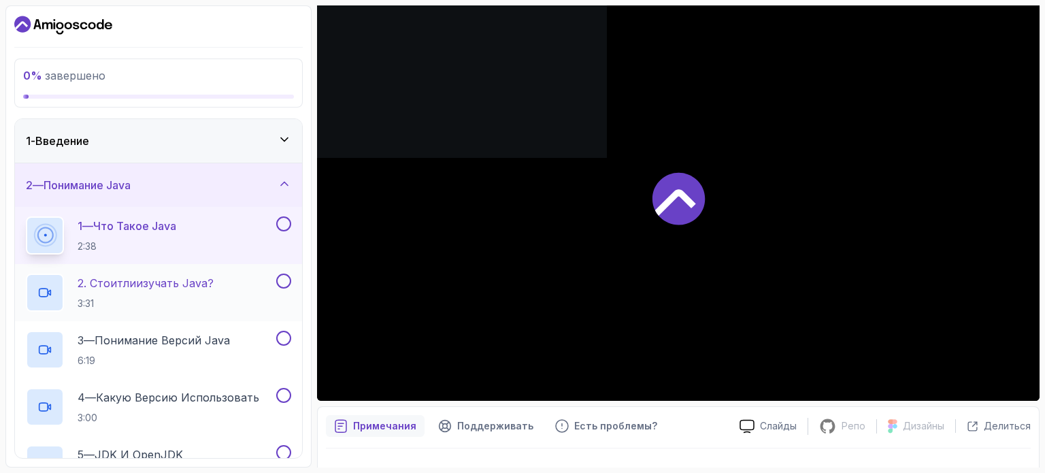
click at [167, 276] on font "изучать Java?" at bounding box center [175, 283] width 78 height 14
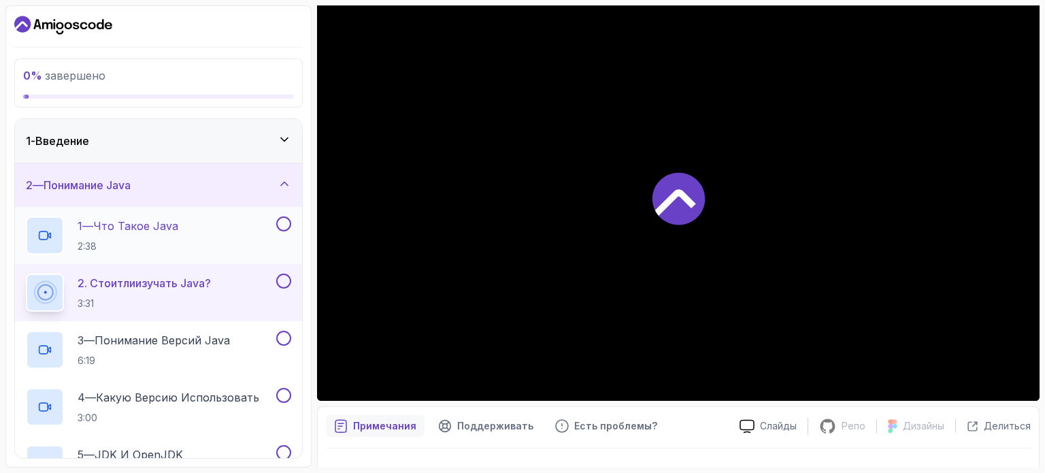
click at [174, 235] on h2 "1 — Что такое Java 2:38" at bounding box center [128, 235] width 101 height 35
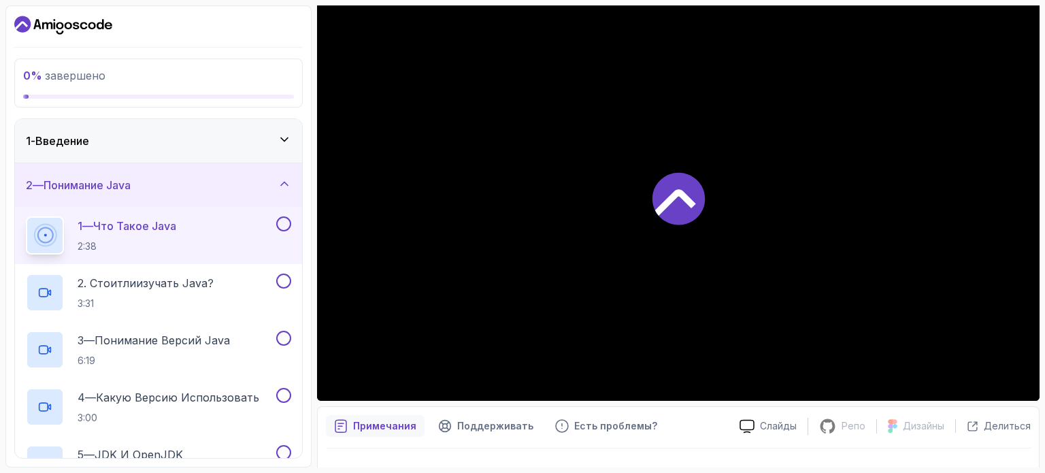
click at [678, 198] on icon at bounding box center [679, 198] width 52 height 52
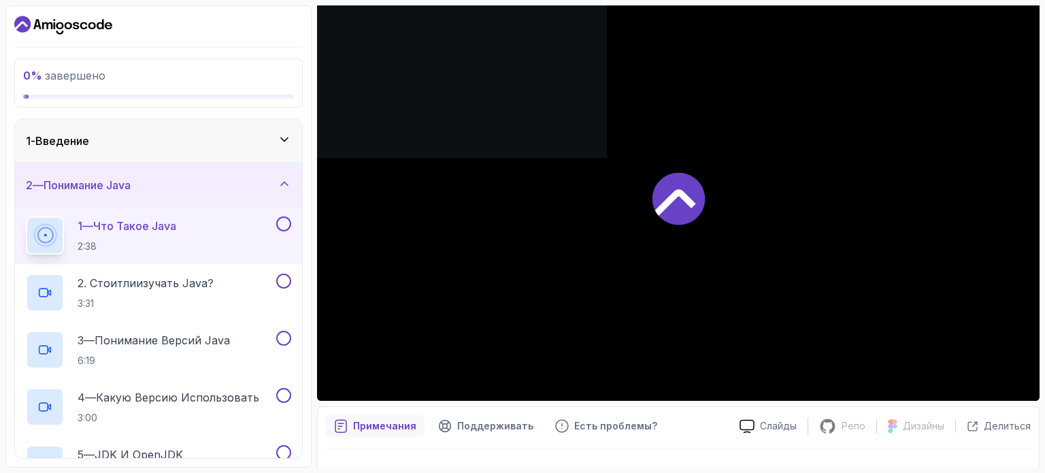
click at [678, 198] on icon at bounding box center [679, 198] width 52 height 52
click at [286, 184] on icon at bounding box center [285, 184] width 14 height 14
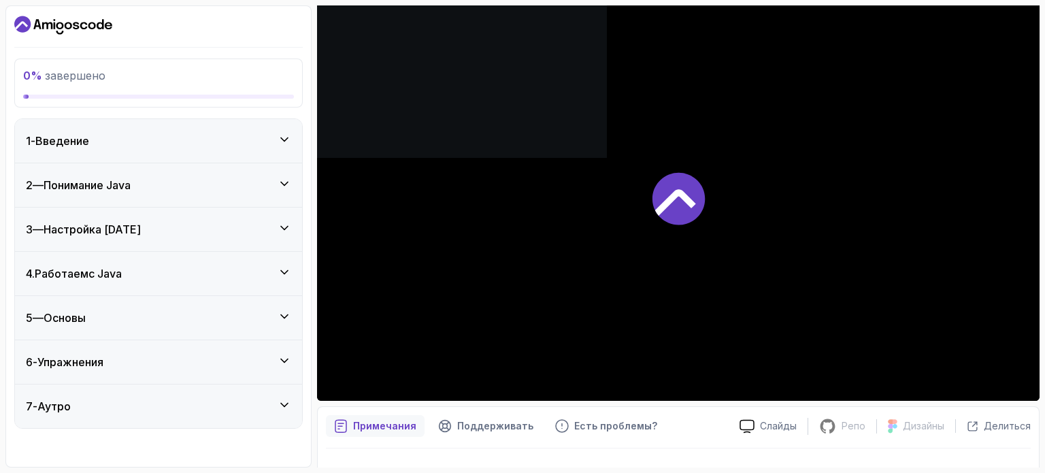
click at [274, 223] on div "3 — Настройка [DATE]" at bounding box center [158, 229] width 265 height 16
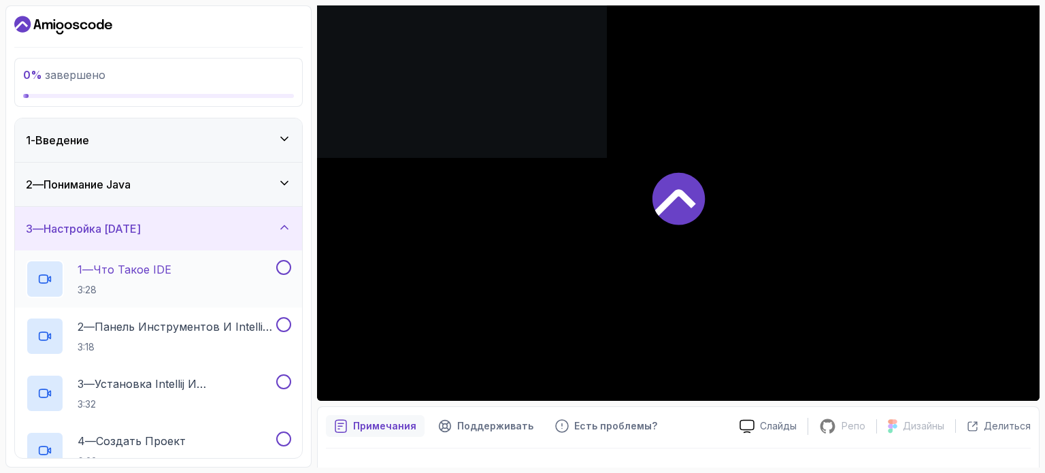
click at [228, 275] on div "1 — Что такое IDE 3:28" at bounding box center [150, 279] width 248 height 38
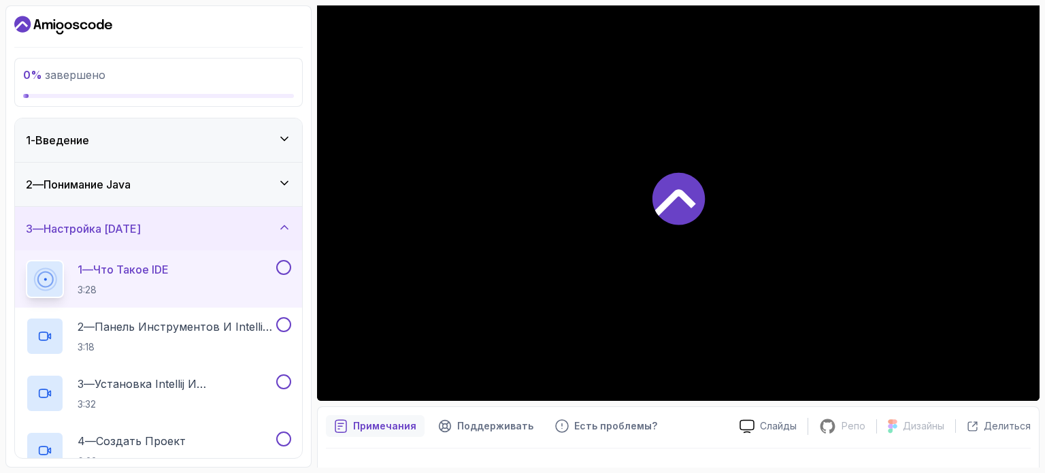
click at [228, 275] on div "1 — Что такое IDE 3:28" at bounding box center [150, 279] width 248 height 38
click at [280, 223] on icon at bounding box center [285, 228] width 14 height 14
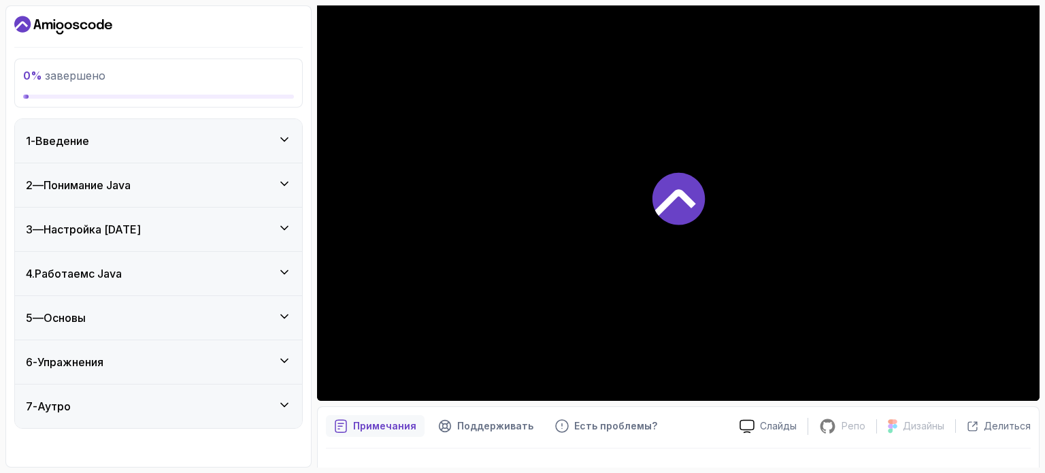
click at [280, 259] on div "4. Работаем с Java" at bounding box center [158, 274] width 287 height 44
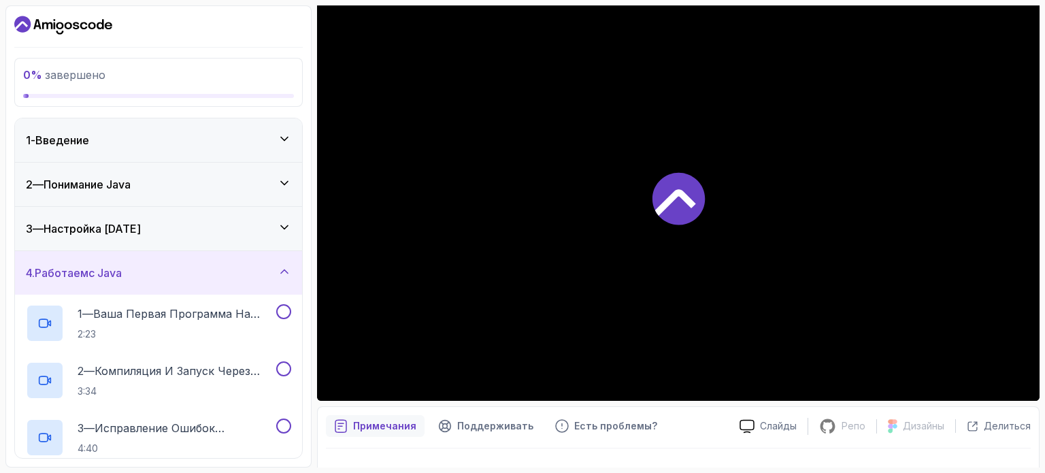
click at [280, 259] on div "4. Работаем с Java" at bounding box center [158, 273] width 287 height 44
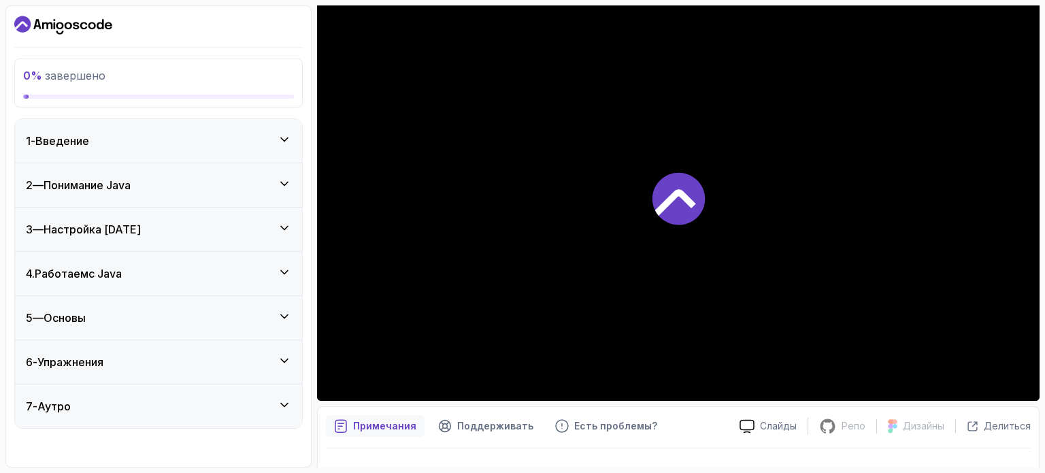
click at [277, 306] on div "5 — Основы" at bounding box center [158, 318] width 287 height 44
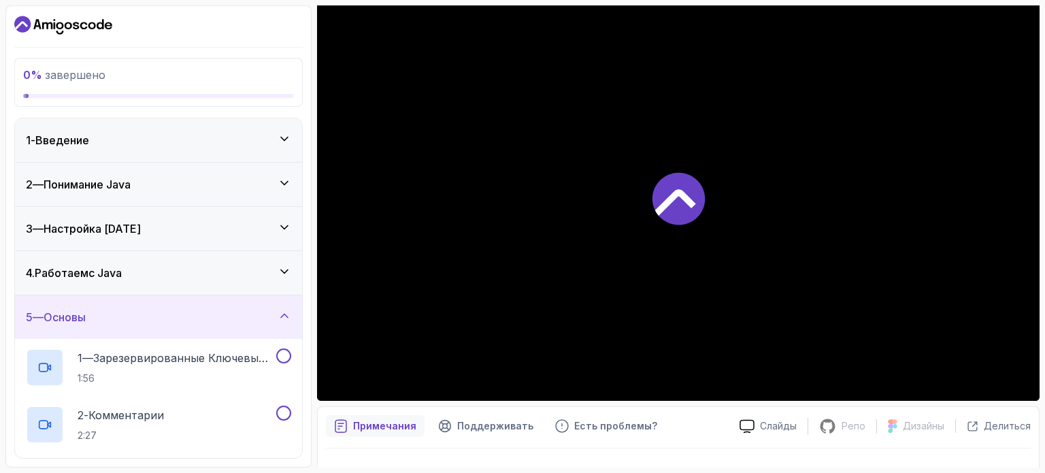
click at [277, 306] on div "5 — Основы" at bounding box center [158, 317] width 287 height 44
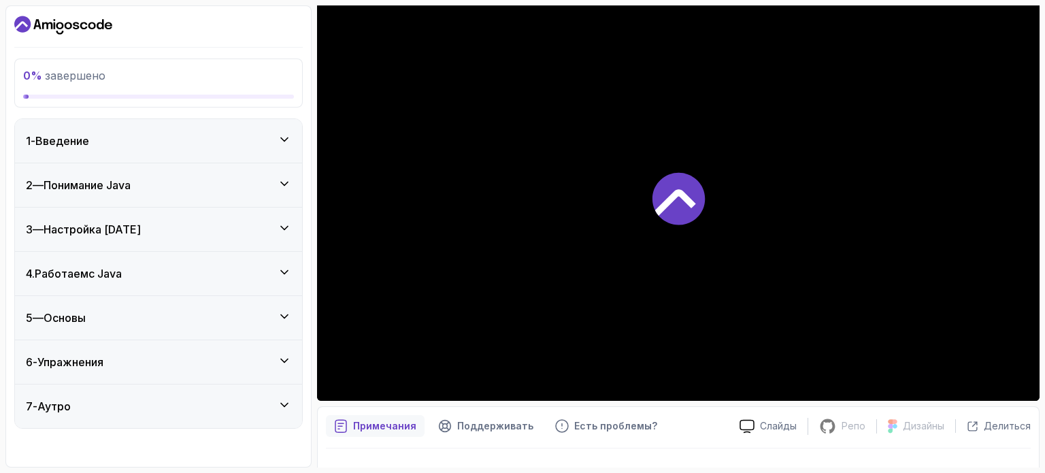
click at [277, 306] on div "5 — Основы" at bounding box center [158, 318] width 287 height 44
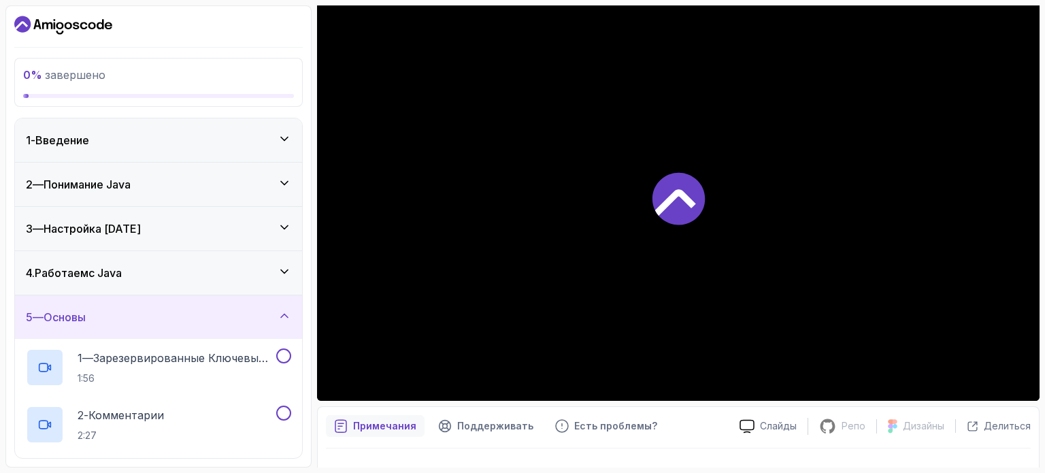
click at [277, 306] on div "5 — Основы" at bounding box center [158, 317] width 287 height 44
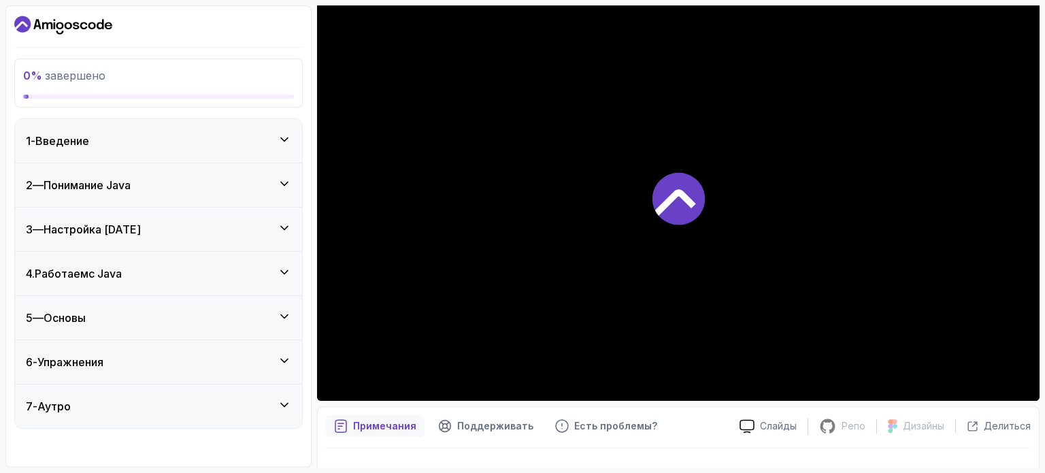
click at [277, 306] on div "5 — Основы" at bounding box center [158, 318] width 287 height 44
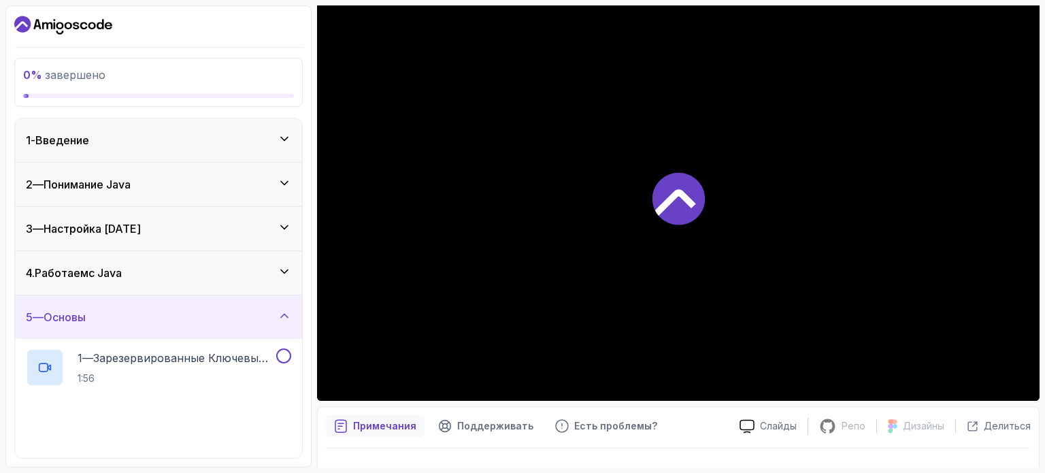
click at [277, 306] on div "5 — Основы" at bounding box center [158, 317] width 287 height 44
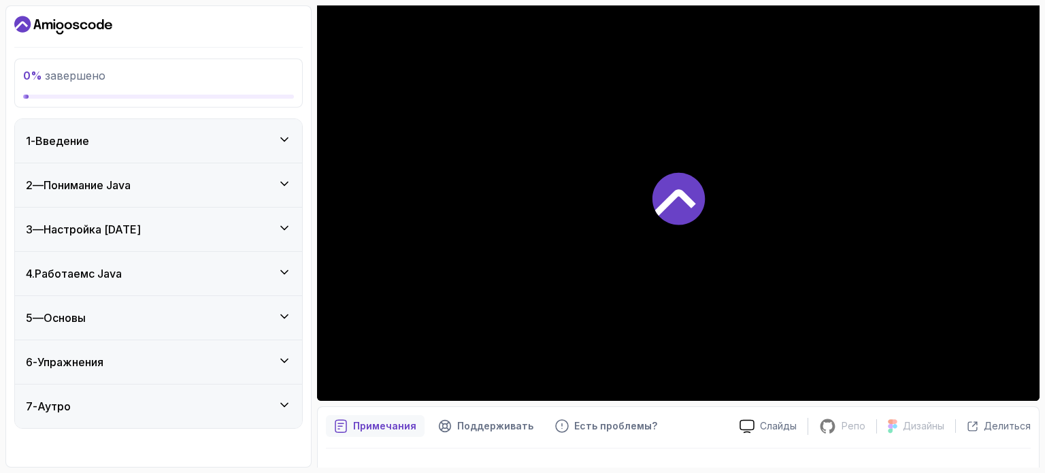
click at [277, 306] on div "5 — Основы" at bounding box center [158, 318] width 287 height 44
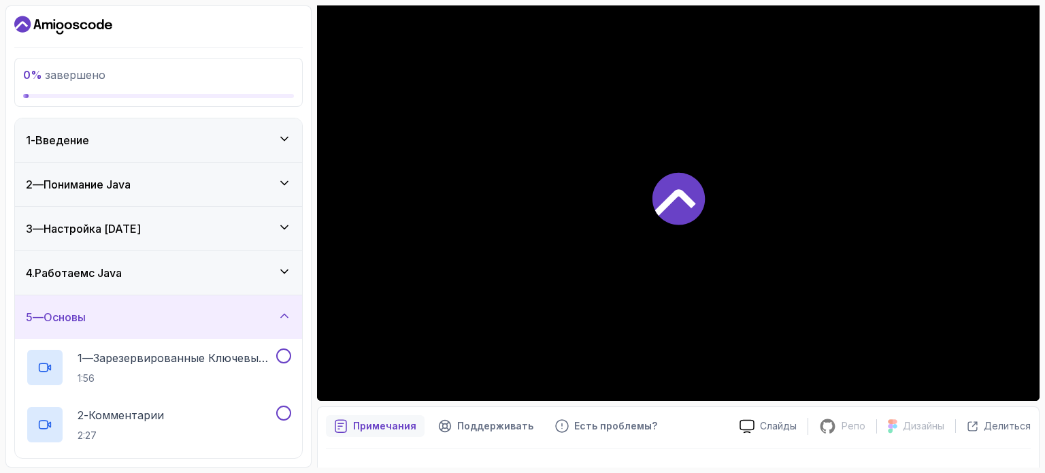
click at [277, 306] on div "5 — Основы" at bounding box center [158, 317] width 287 height 44
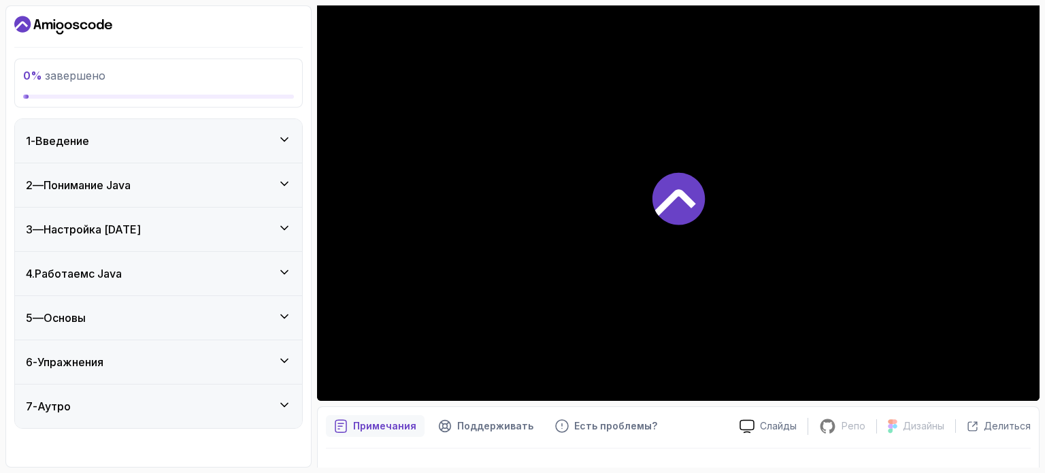
click at [283, 274] on icon at bounding box center [285, 272] width 14 height 14
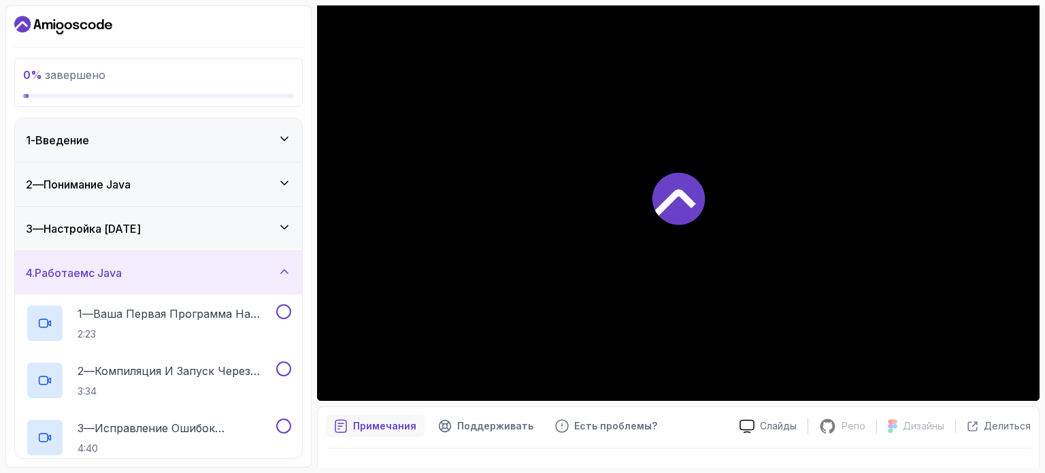
click at [283, 274] on icon at bounding box center [285, 272] width 14 height 14
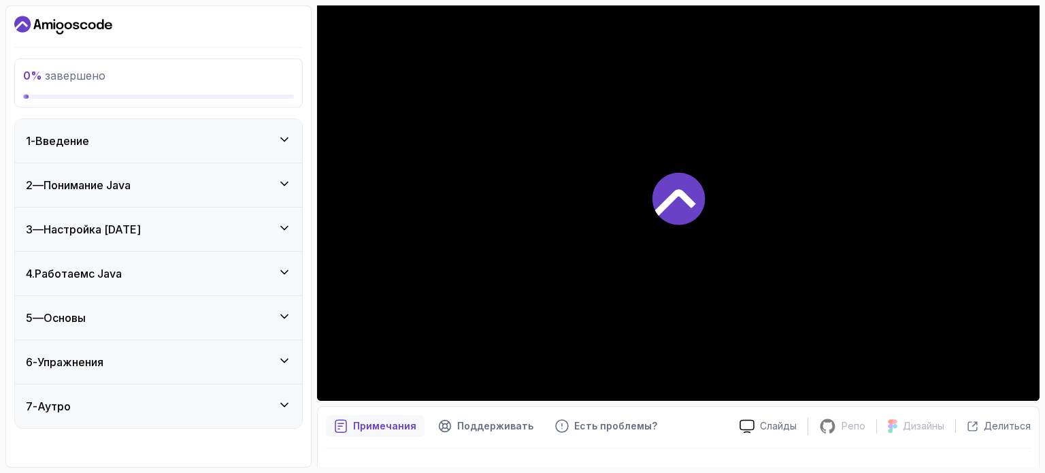
click at [283, 274] on icon at bounding box center [285, 272] width 14 height 14
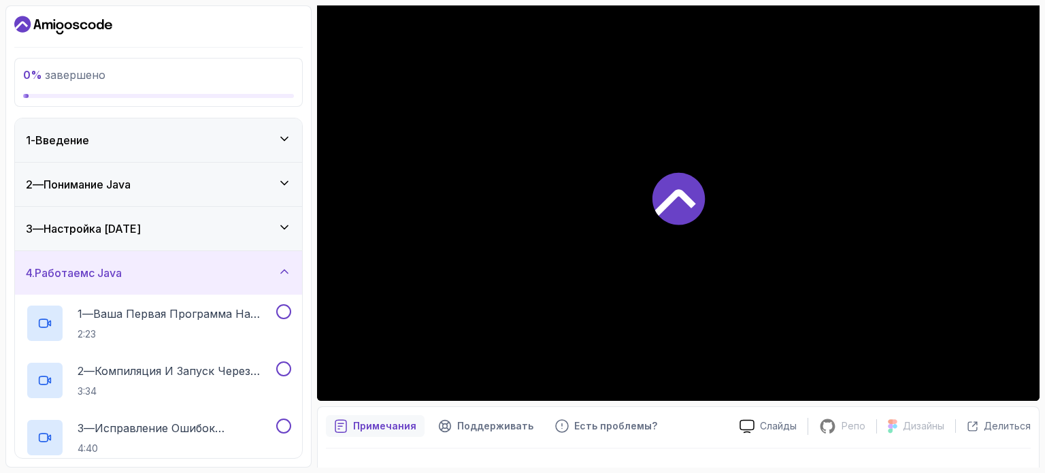
click at [280, 219] on div "3 — Настройка [DATE]" at bounding box center [158, 229] width 287 height 44
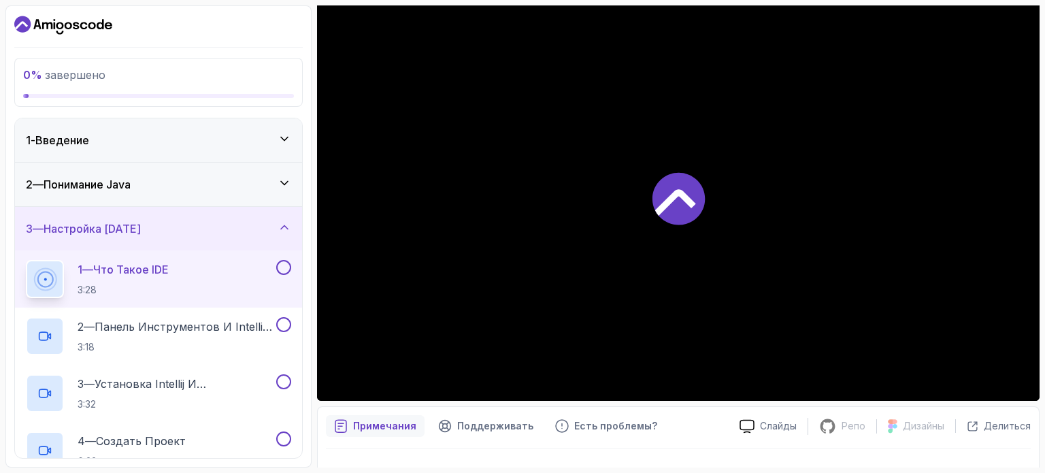
click at [81, 12] on div "0 % завершено 1 - Введение 2 — Понимание Java 3 — Настройка [DATE] 1 — Что тако…" at bounding box center [158, 236] width 306 height 462
click at [70, 17] on icon "Панель инструментов" at bounding box center [63, 25] width 98 height 22
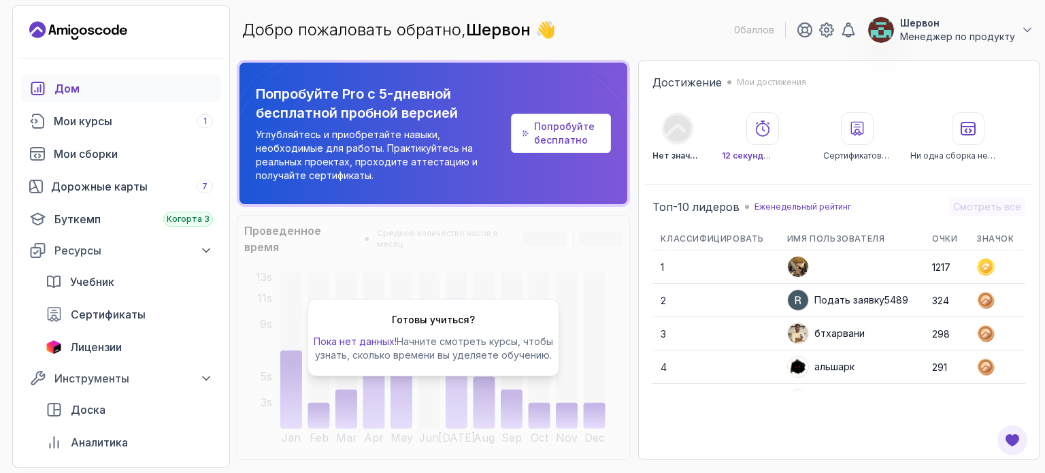
click at [229, 45] on div at bounding box center [121, 58] width 216 height 33
click at [133, 282] on div "Учебник" at bounding box center [141, 282] width 143 height 16
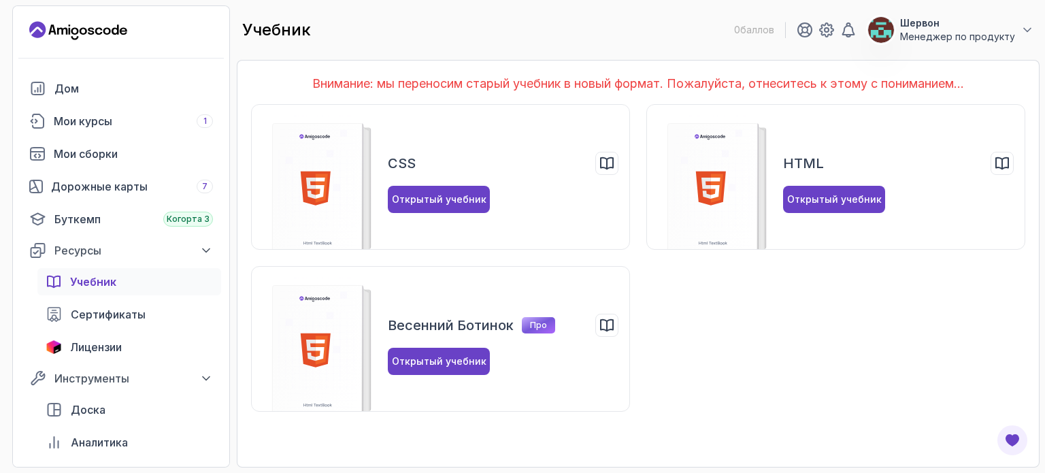
click at [777, 270] on div "CSS Открытый учебник HTML Открытый учебник Весенний ботинок Про Открытый учебник" at bounding box center [638, 258] width 775 height 308
click at [154, 178] on div "Дорожные карты 7" at bounding box center [132, 186] width 162 height 16
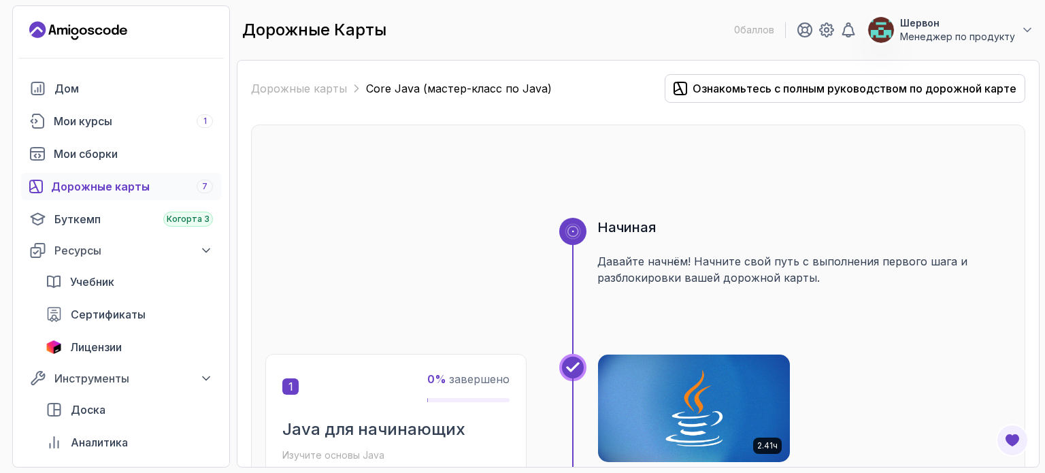
scroll to position [14, 0]
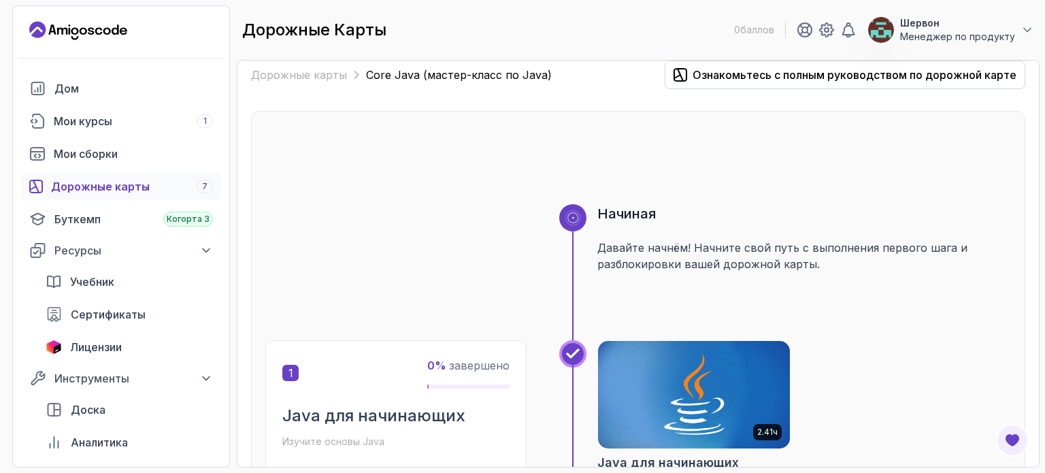
click at [685, 411] on img at bounding box center [694, 394] width 201 height 113
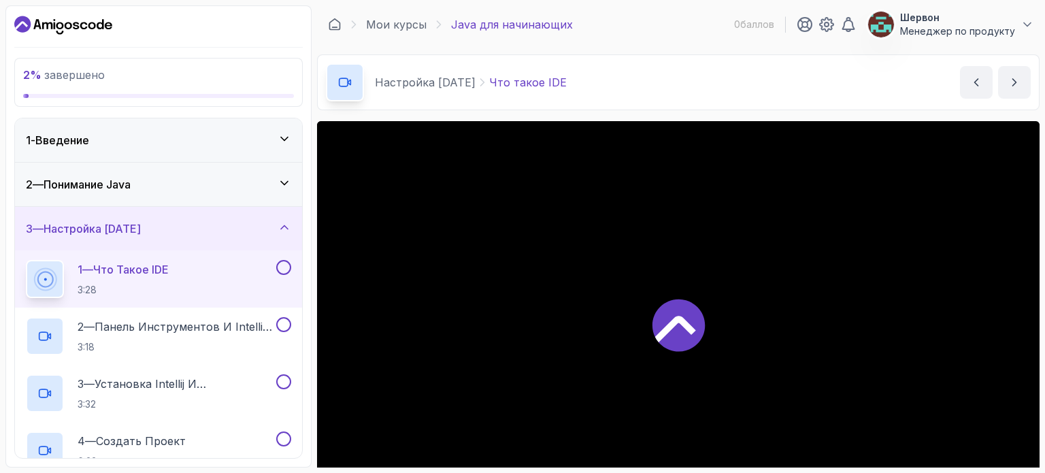
click at [291, 225] on icon at bounding box center [285, 228] width 14 height 14
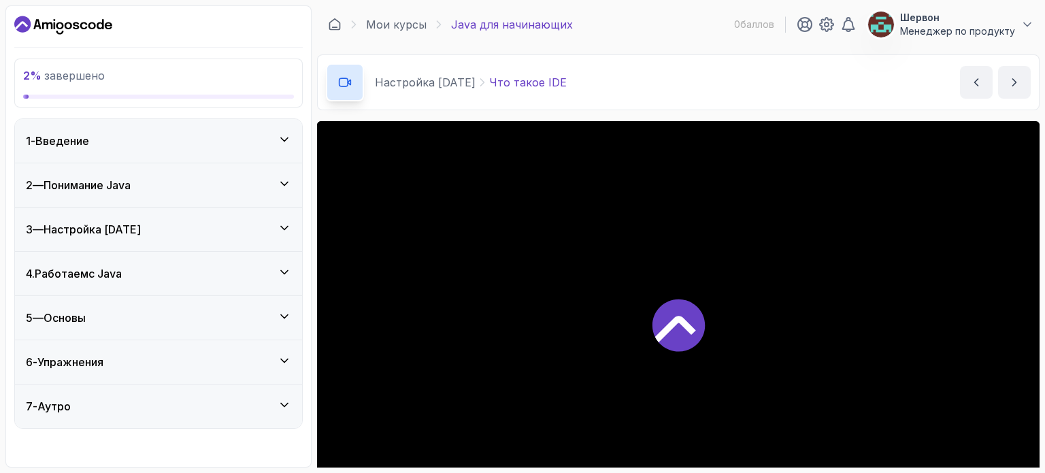
click at [291, 225] on icon at bounding box center [285, 228] width 14 height 14
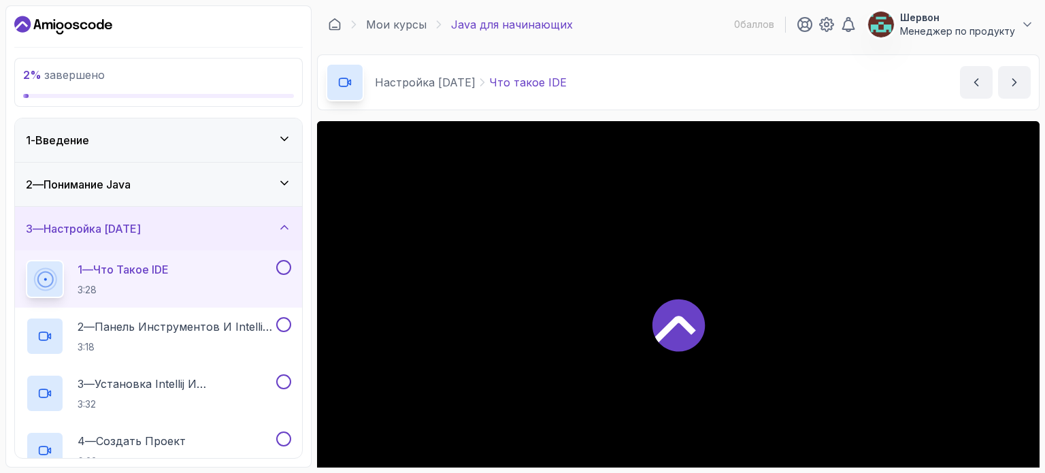
click at [282, 191] on div "2 — Понимание Java" at bounding box center [158, 184] width 265 height 16
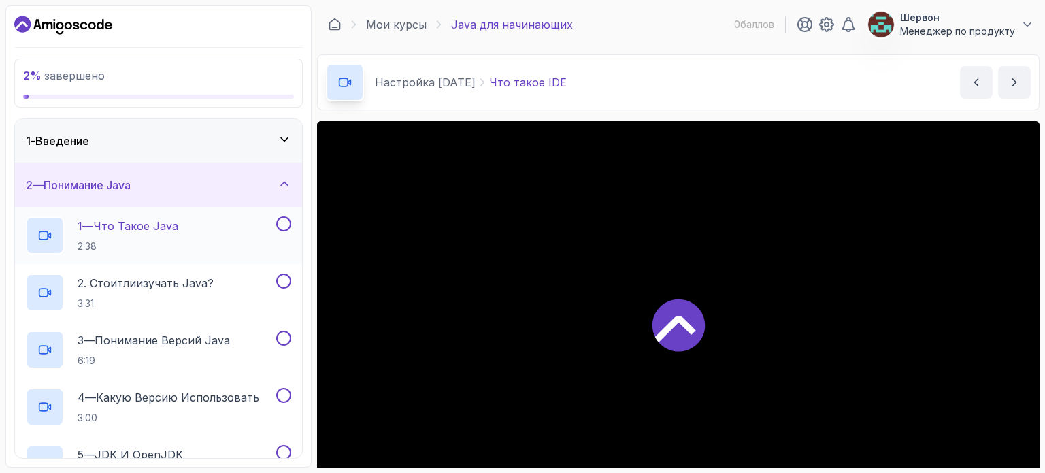
click at [221, 216] on div "1 — Что такое Java 2:38" at bounding box center [150, 235] width 248 height 38
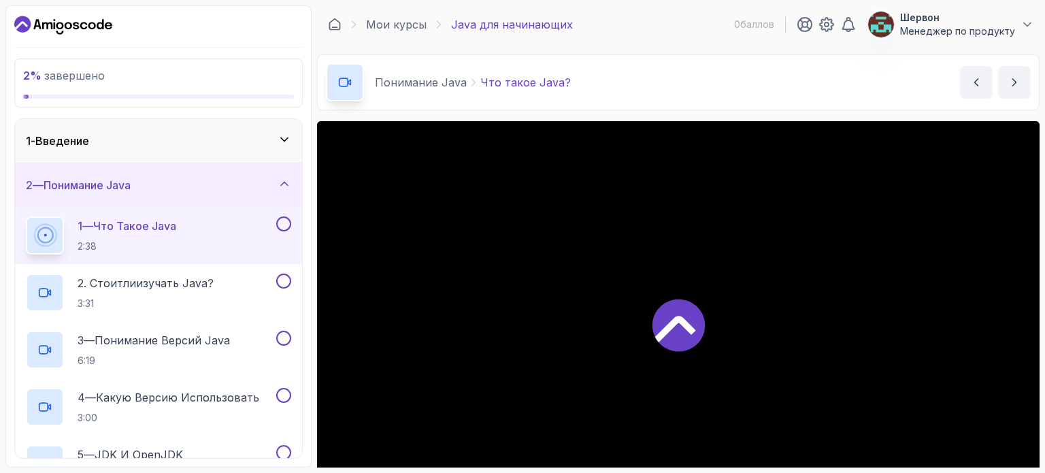
click at [221, 216] on div "1 — Что такое Java 2:38" at bounding box center [150, 235] width 248 height 38
click at [689, 333] on icon at bounding box center [679, 325] width 52 height 52
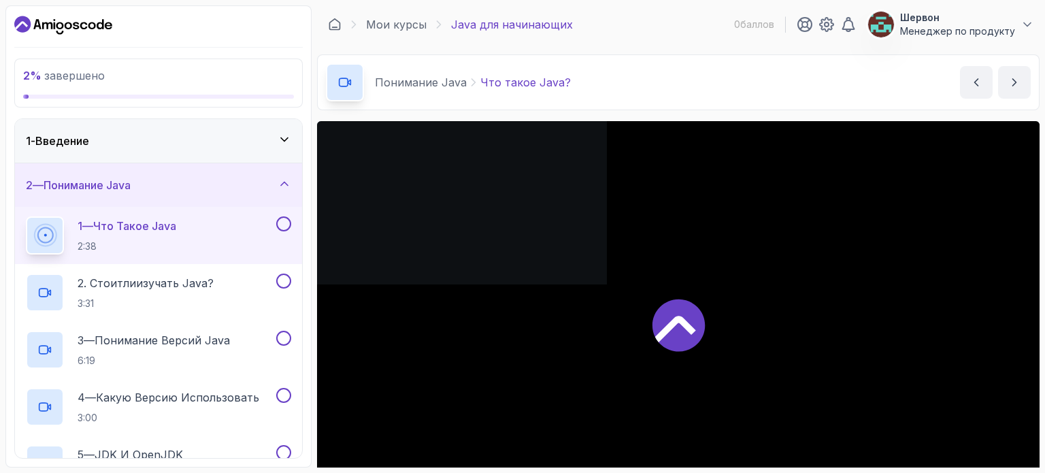
click at [689, 333] on icon at bounding box center [679, 325] width 52 height 52
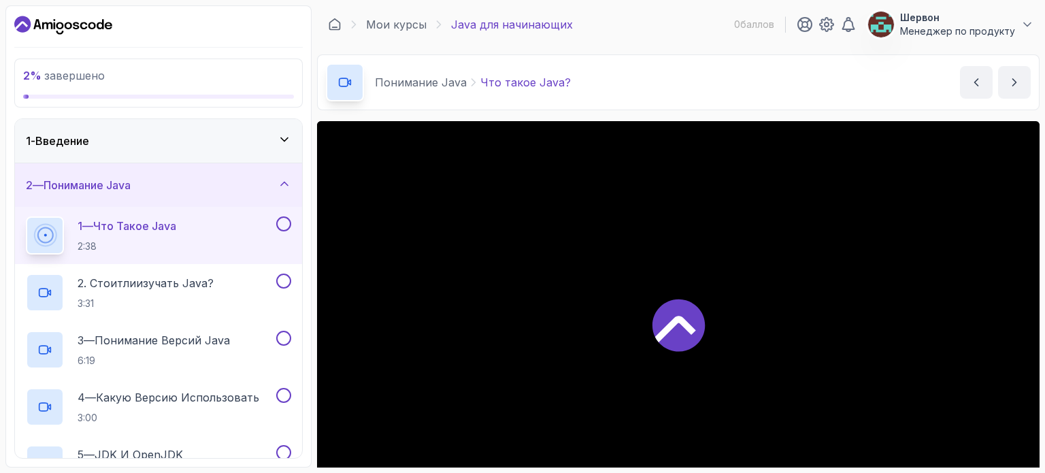
click at [689, 333] on icon at bounding box center [679, 325] width 52 height 52
click at [289, 181] on icon at bounding box center [285, 184] width 14 height 14
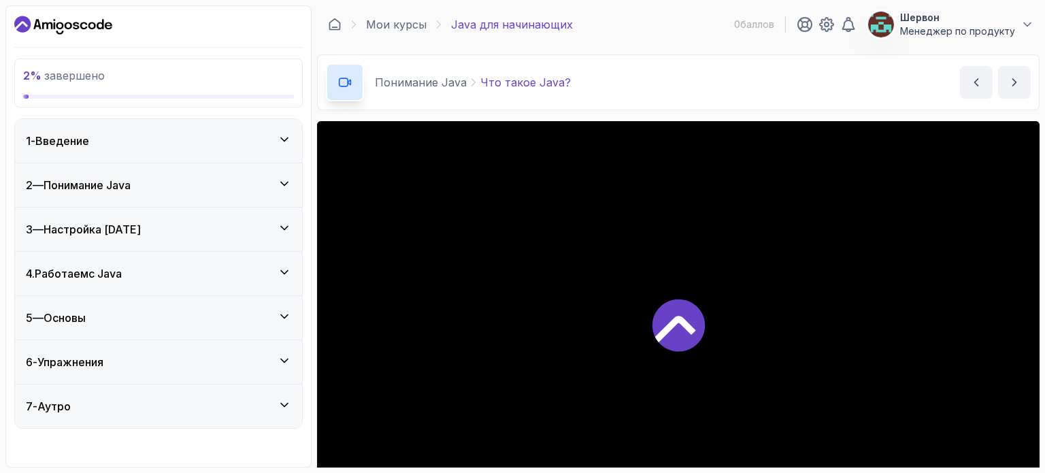
click at [288, 139] on icon at bounding box center [285, 140] width 14 height 14
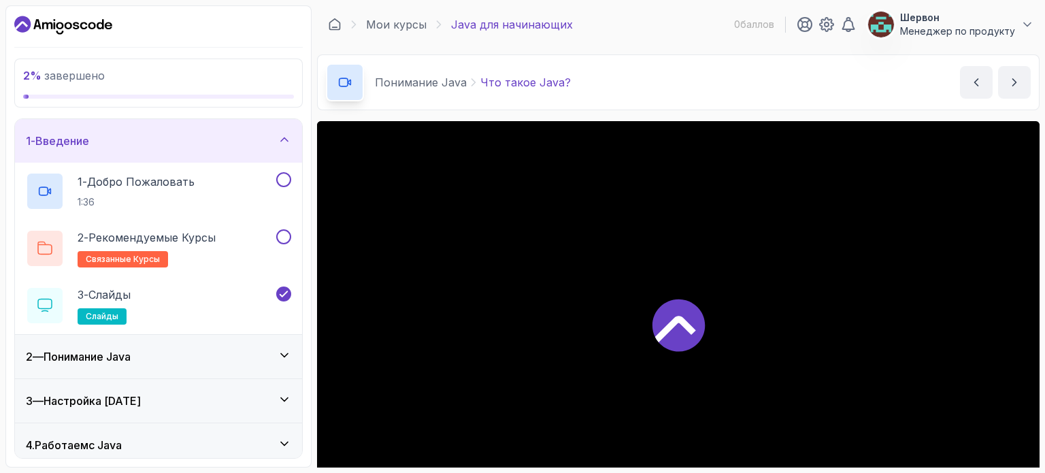
click at [288, 139] on icon at bounding box center [284, 138] width 7 height 3
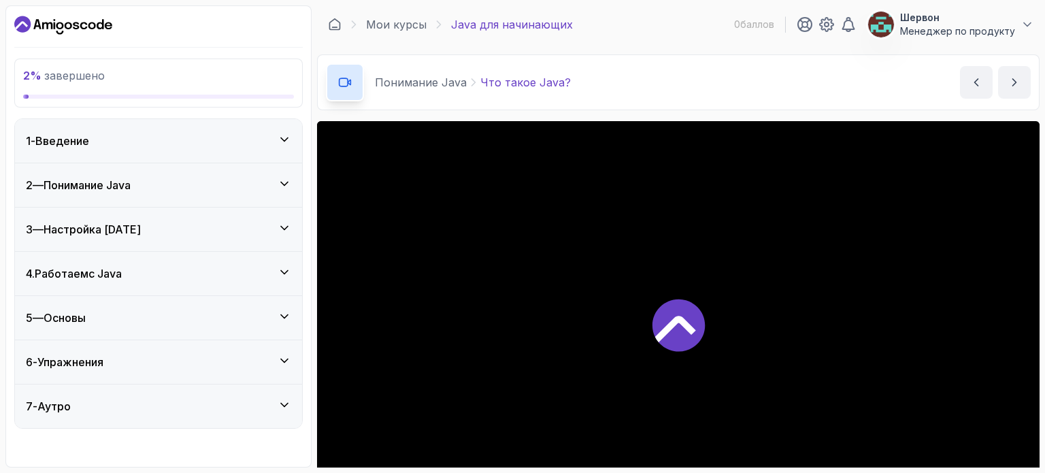
click at [259, 357] on div "6 - Упражнения" at bounding box center [158, 362] width 265 height 16
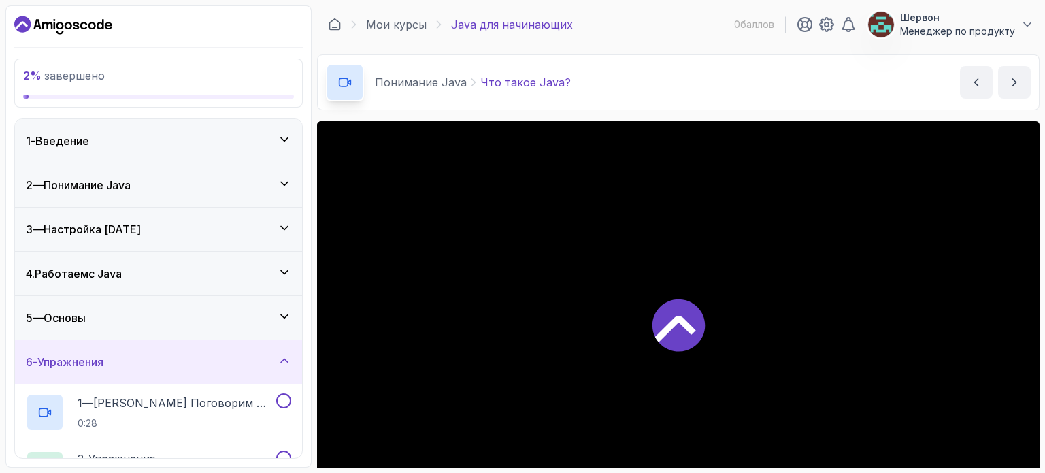
click at [293, 357] on div "6 - Упражнения" at bounding box center [158, 362] width 287 height 44
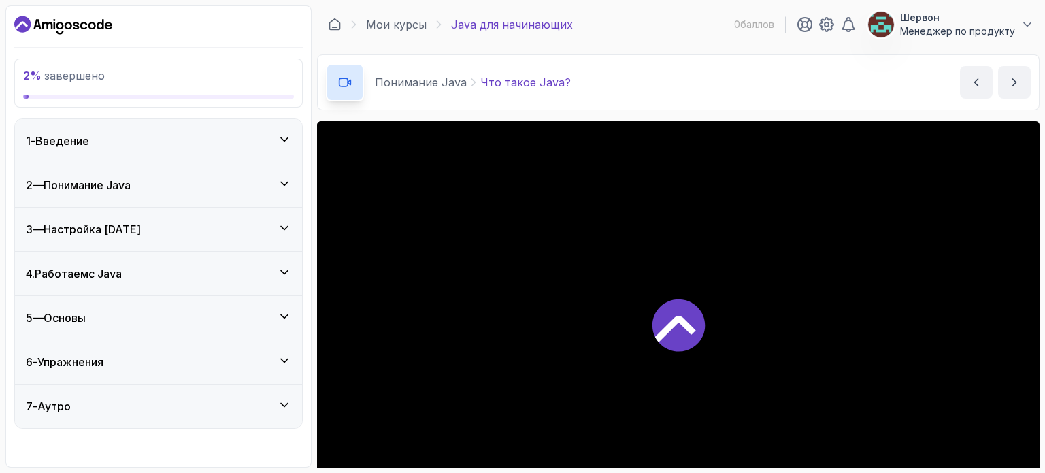
click at [293, 317] on div "5 — Основы" at bounding box center [158, 318] width 287 height 44
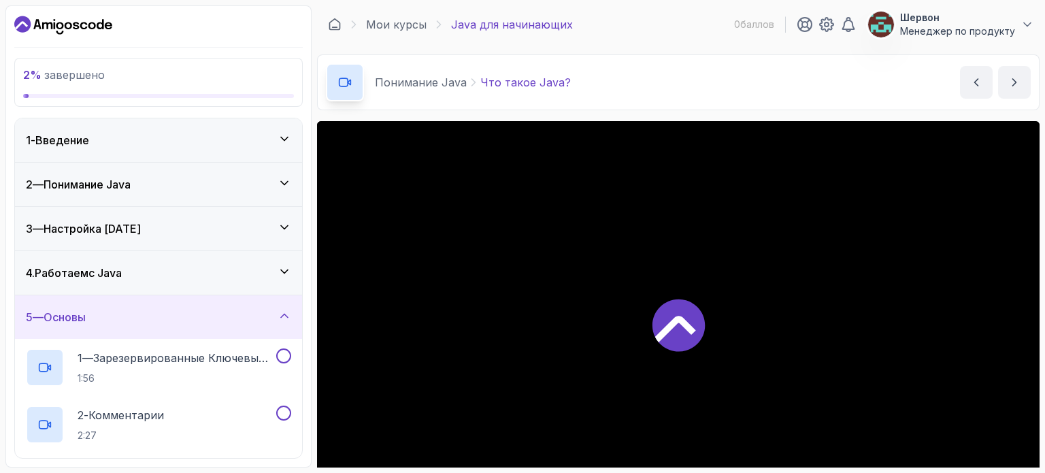
click at [253, 227] on div "3 — Настройка [DATE]" at bounding box center [158, 229] width 265 height 16
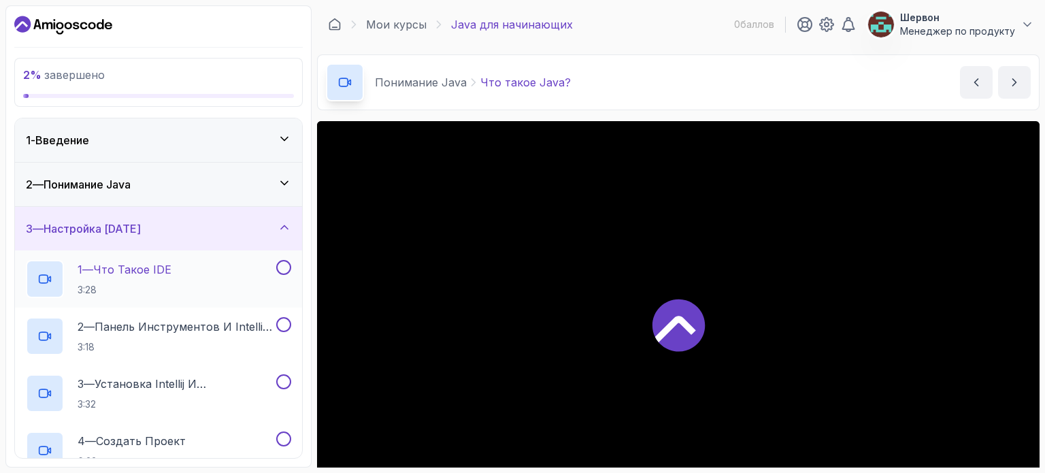
click at [230, 255] on div "1 — Что такое IDE 3:28" at bounding box center [158, 278] width 287 height 57
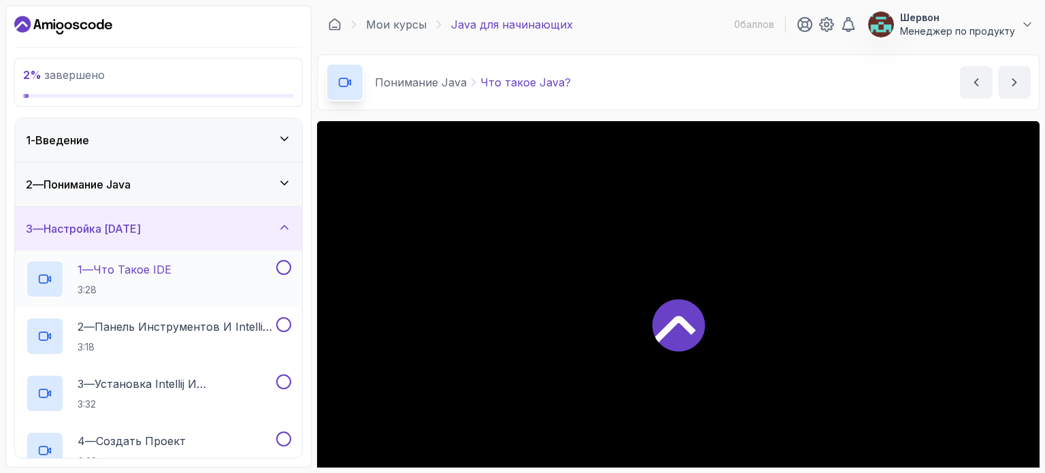
click at [280, 254] on div "1 — Что такое IDE 3:28" at bounding box center [158, 278] width 287 height 57
click at [283, 263] on button at bounding box center [283, 267] width 15 height 15
click at [283, 263] on icon at bounding box center [284, 268] width 12 height 14
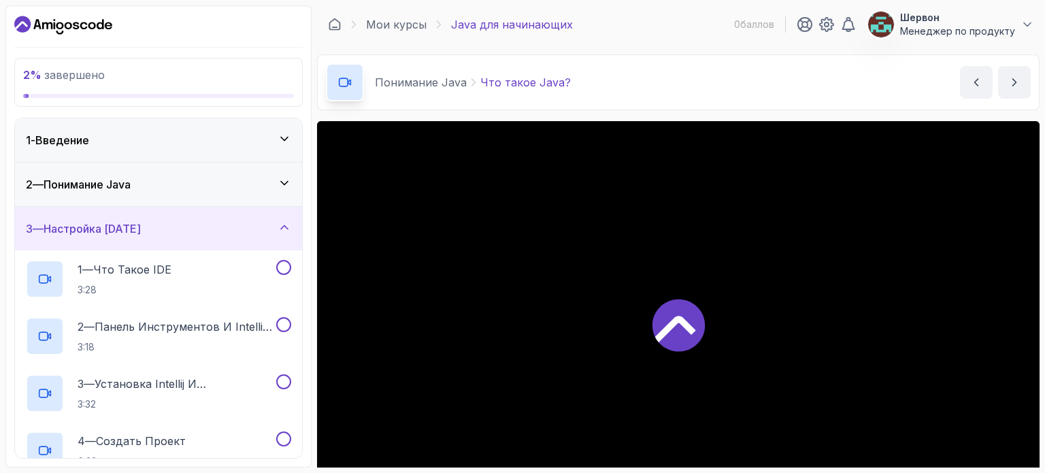
click at [648, 331] on div at bounding box center [678, 324] width 723 height 406
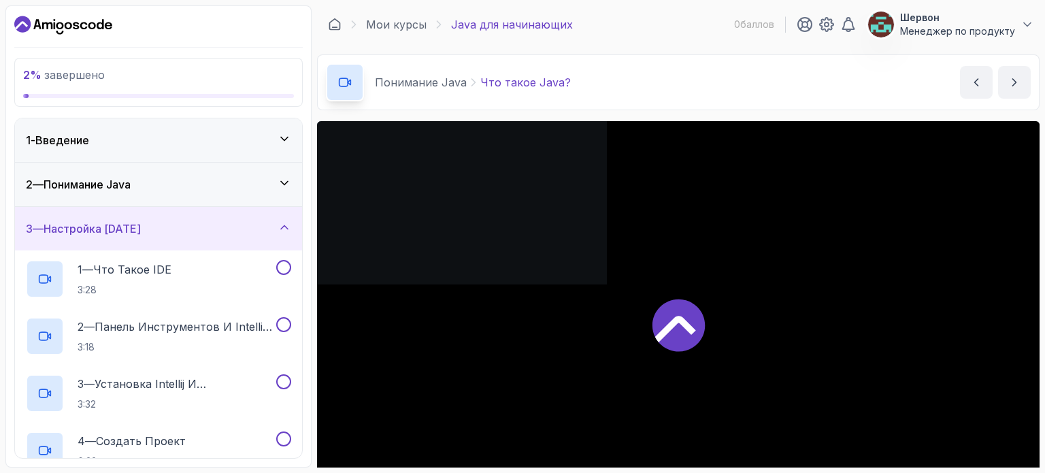
click at [648, 331] on div at bounding box center [678, 324] width 723 height 406
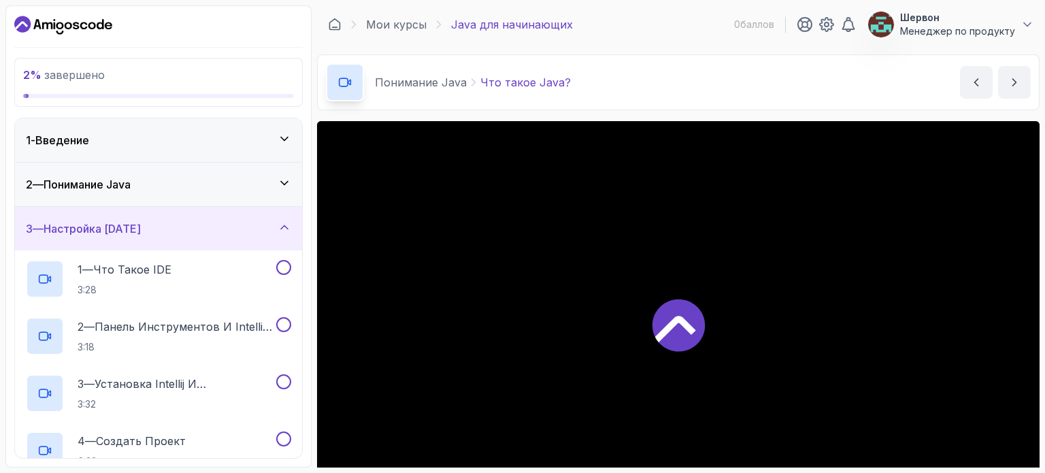
click at [648, 331] on div at bounding box center [678, 324] width 723 height 406
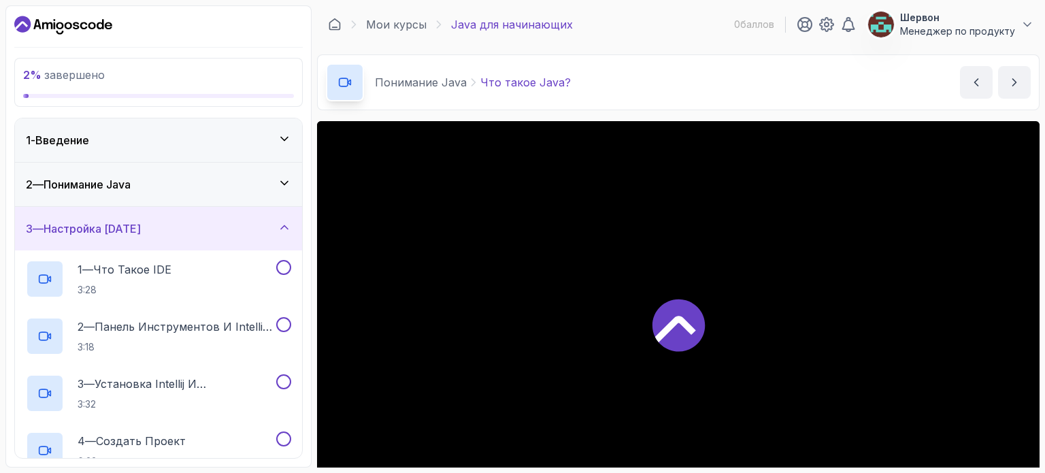
click at [648, 331] on div at bounding box center [678, 324] width 723 height 406
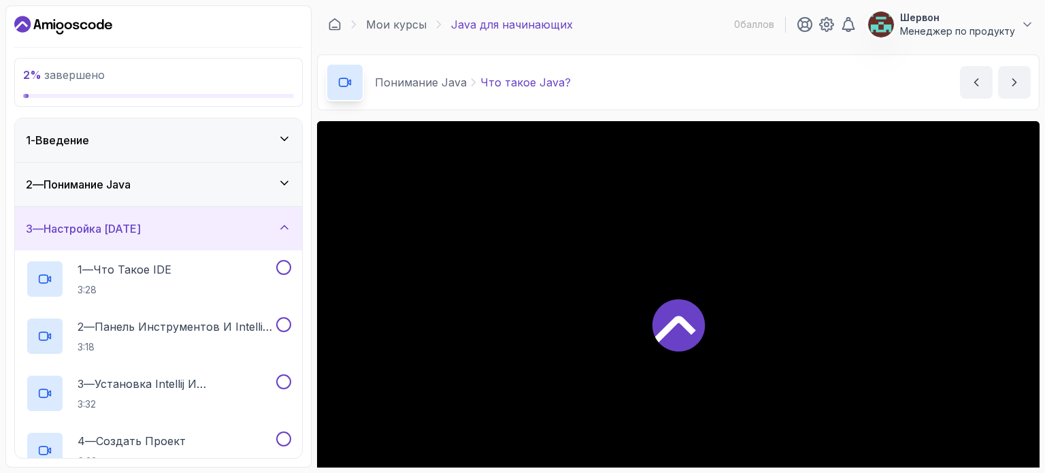
click at [648, 331] on div at bounding box center [678, 324] width 723 height 406
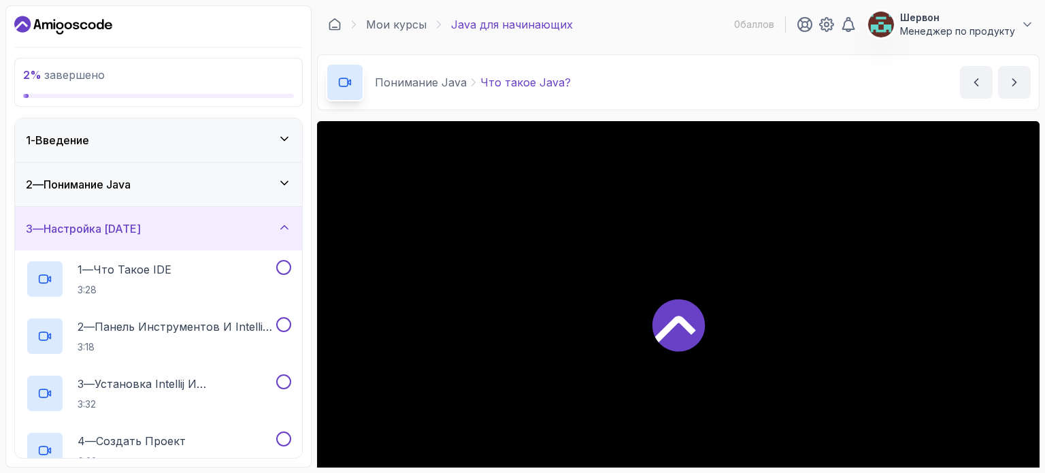
click at [648, 331] on div at bounding box center [678, 324] width 723 height 406
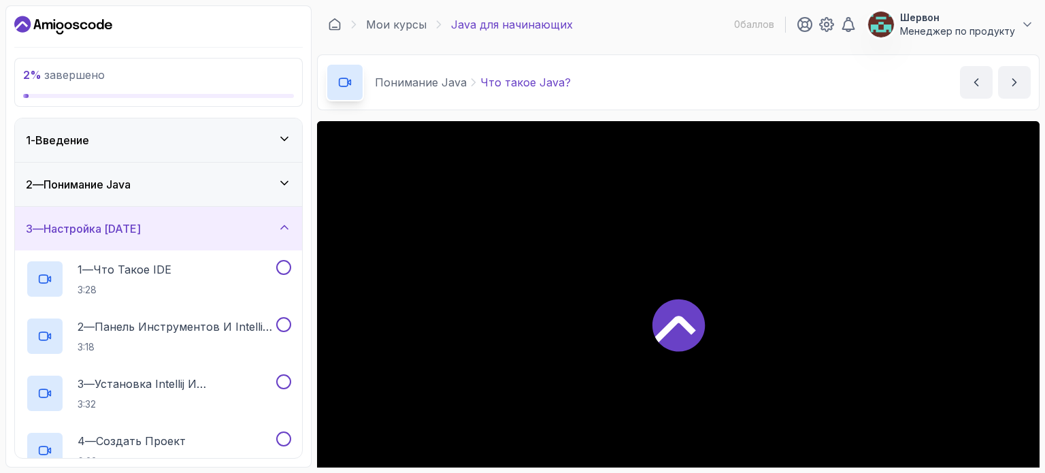
click at [692, 299] on icon at bounding box center [678, 324] width 54 height 54
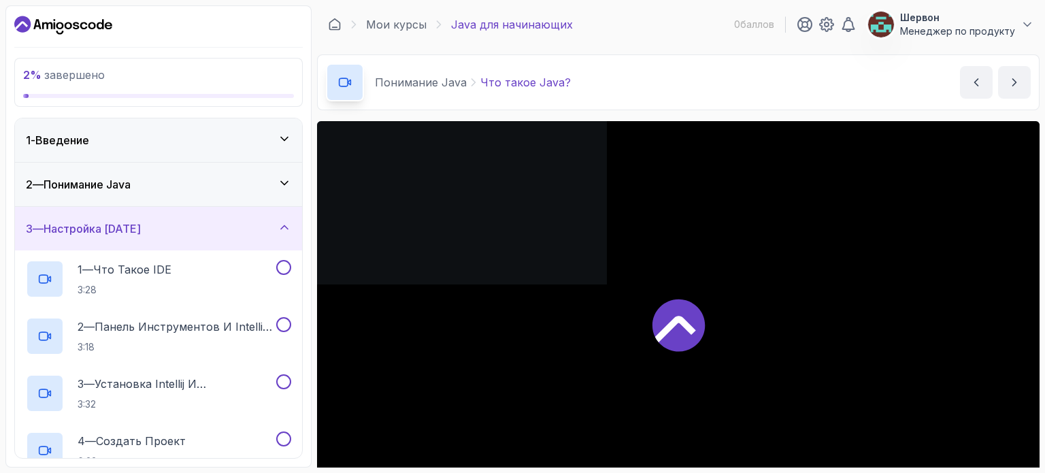
click at [692, 299] on icon at bounding box center [678, 324] width 54 height 54
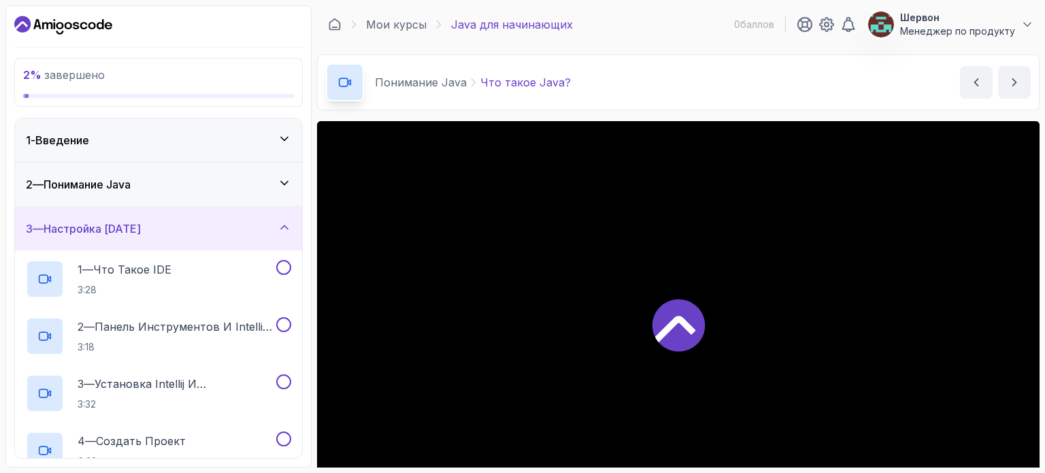
click at [692, 299] on icon at bounding box center [678, 324] width 54 height 54
click at [659, 110] on div "Понимание Java Что такое Java? Что такое Java? от Нельсона" at bounding box center [678, 82] width 723 height 56
click at [101, 17] on icon "Панель инструментов" at bounding box center [63, 25] width 98 height 22
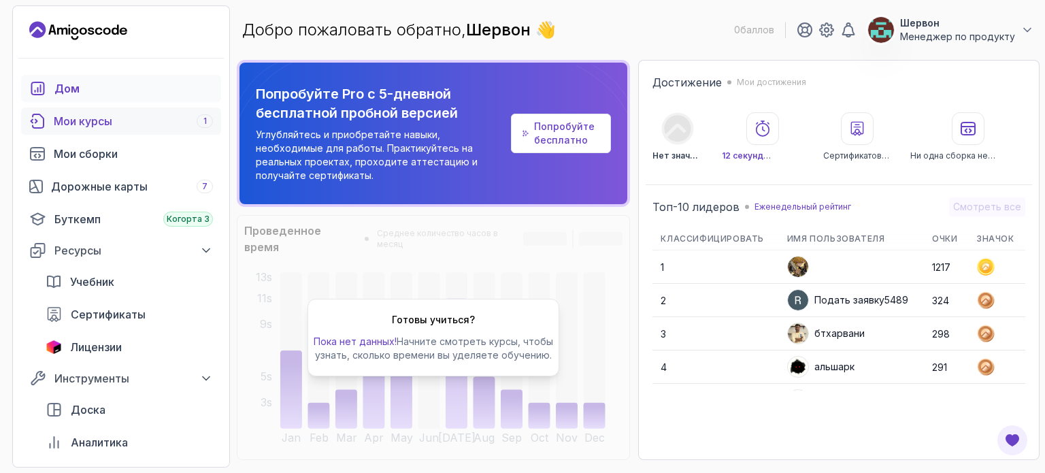
click at [136, 122] on div "Мои курсы 1" at bounding box center [133, 121] width 159 height 16
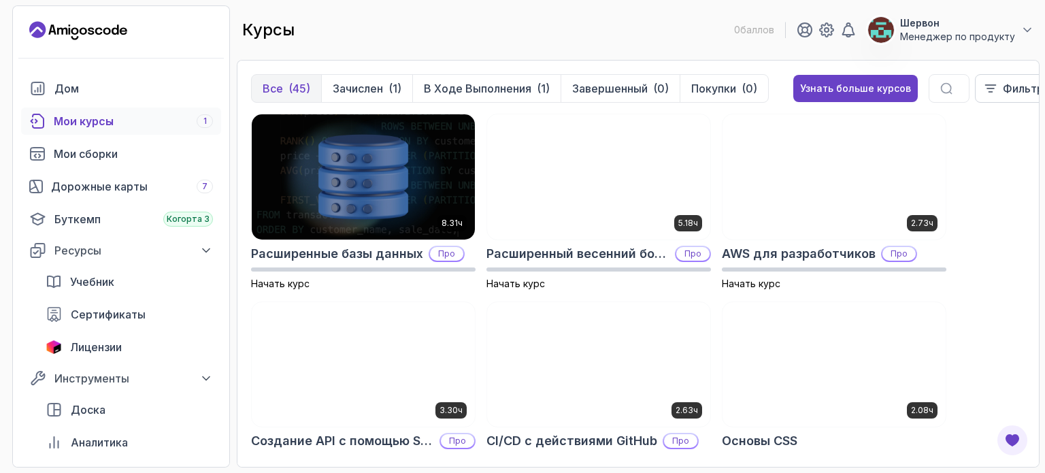
click at [996, 249] on div "8.31ч Расширенные базы данных Про Начать курс 5.18ч Расширенный весенний ботино…" at bounding box center [638, 284] width 775 height 340
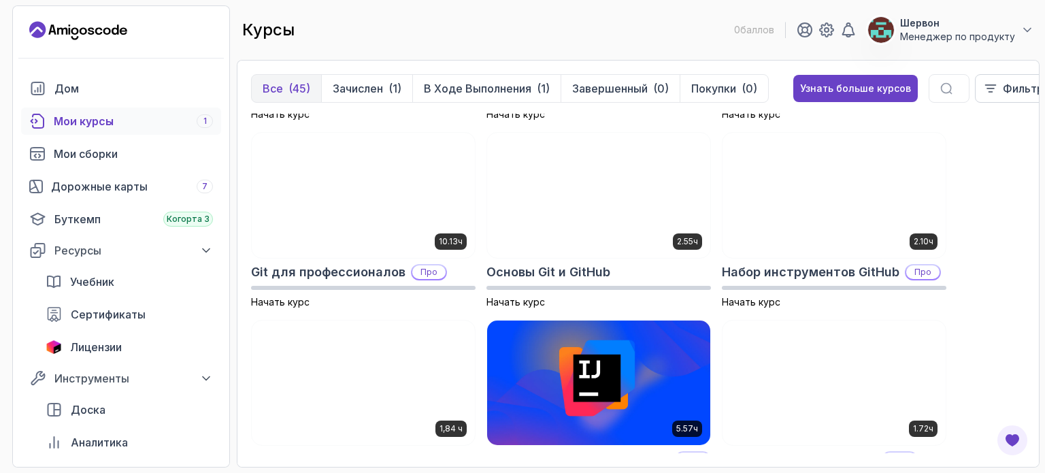
scroll to position [517, 0]
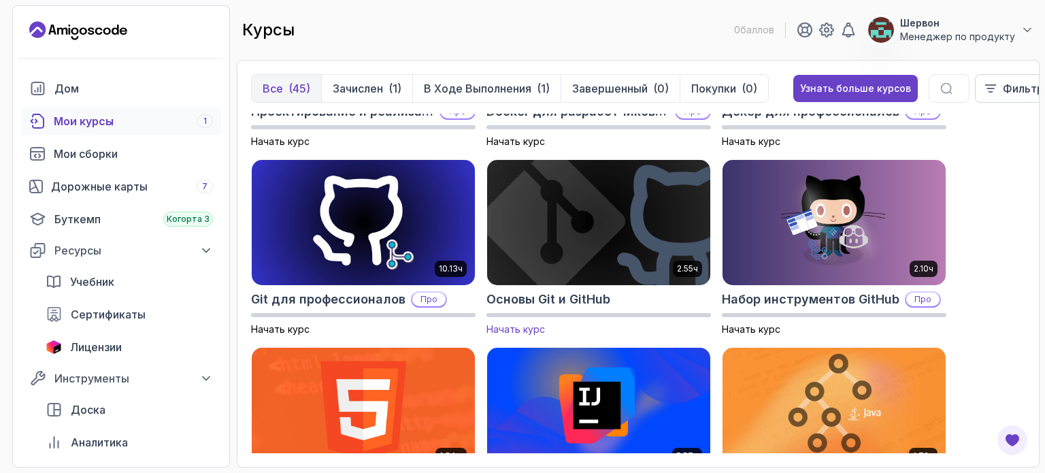
click at [653, 238] on img at bounding box center [599, 222] width 234 height 131
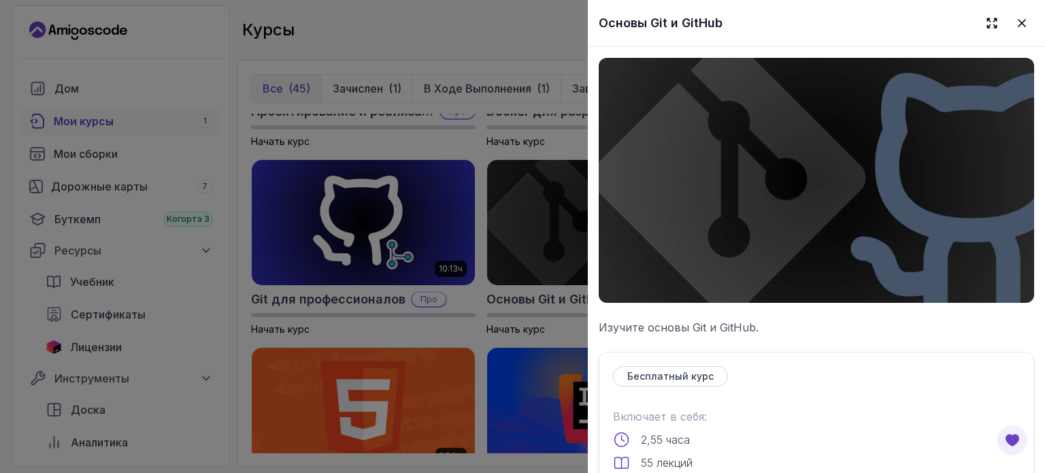
click at [760, 373] on div "Бесплатный курс" at bounding box center [816, 376] width 407 height 20
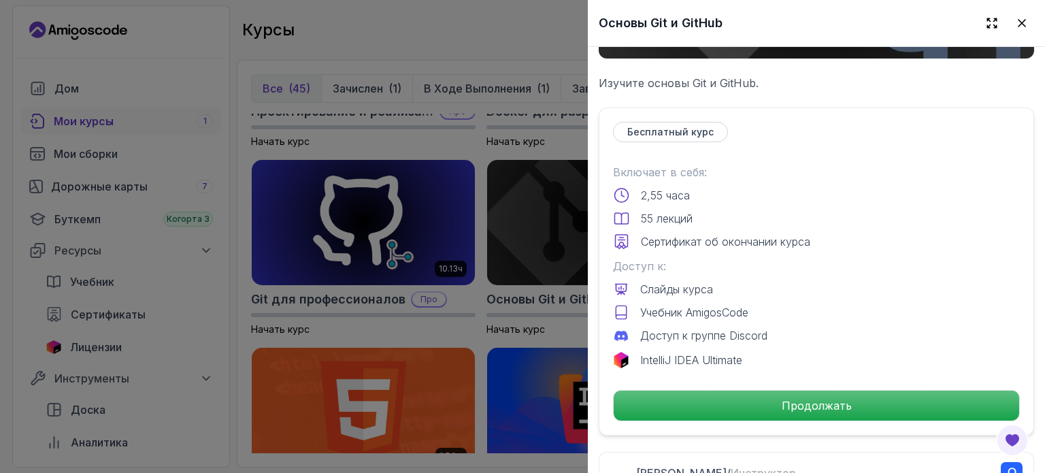
scroll to position [245, 0]
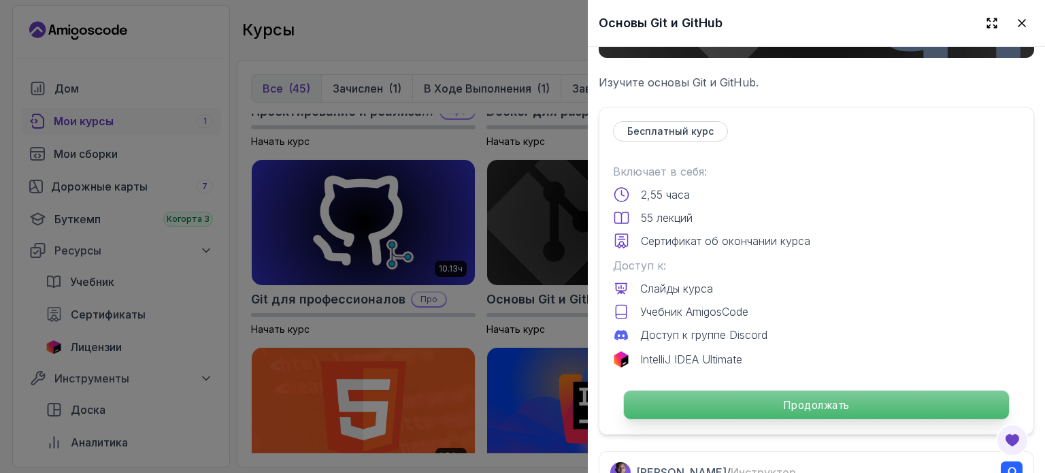
click at [756, 391] on p "Продолжать" at bounding box center [816, 405] width 385 height 29
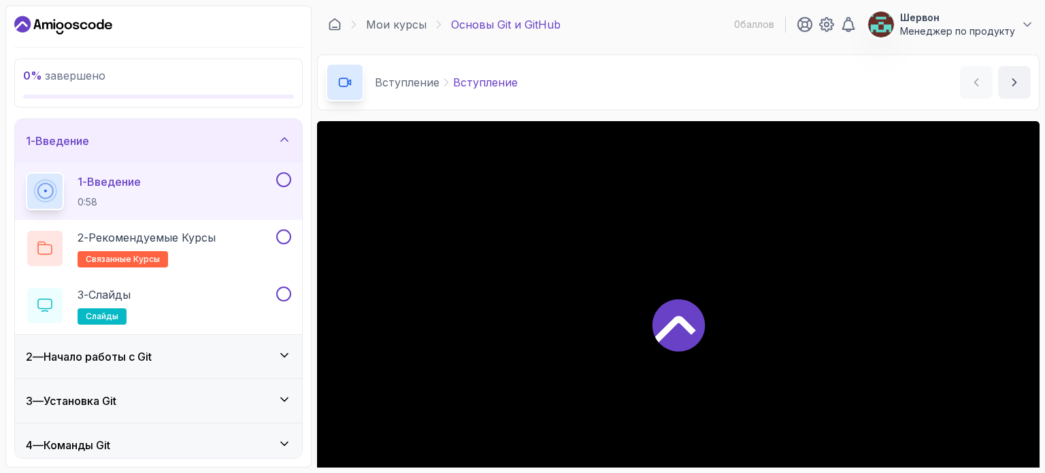
click at [1045, 337] on section "0 % завершено 1 - Введение 1 - Введение 0:58 2 - Рекомендуемые курсы связанные …" at bounding box center [522, 236] width 1045 height 473
click at [933, 321] on div at bounding box center [678, 324] width 723 height 406
click at [1032, 86] on div "Вступление Вступление Вступление от Нельсона" at bounding box center [678, 82] width 723 height 56
click at [1020, 82] on icon "следующий контент" at bounding box center [1015, 83] width 14 height 14
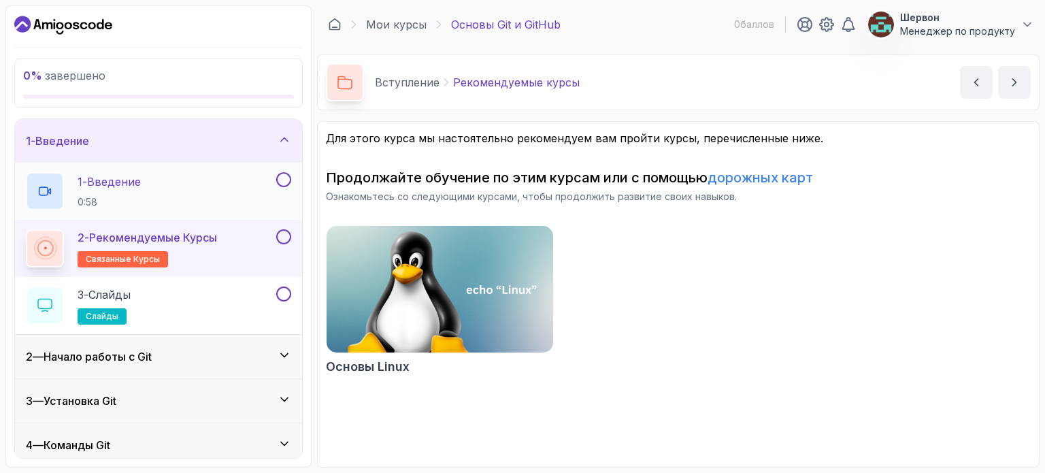
click at [192, 193] on div "1 - Введение 0:58" at bounding box center [150, 191] width 248 height 38
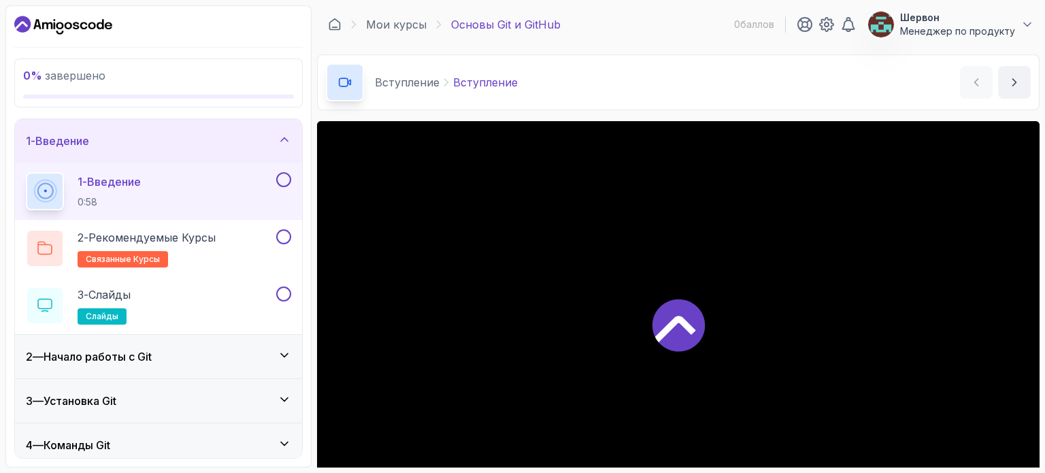
click at [653, 330] on icon at bounding box center [678, 324] width 54 height 54
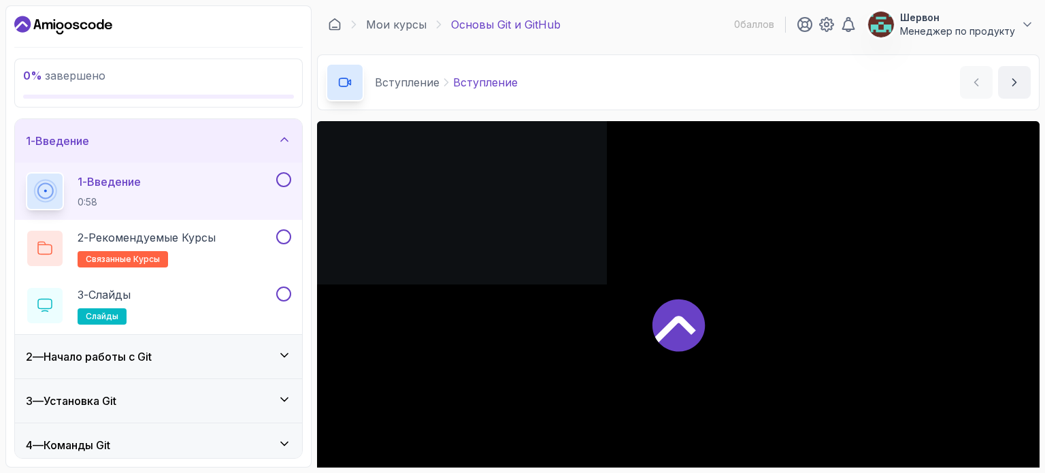
click at [653, 330] on icon at bounding box center [678, 324] width 54 height 54
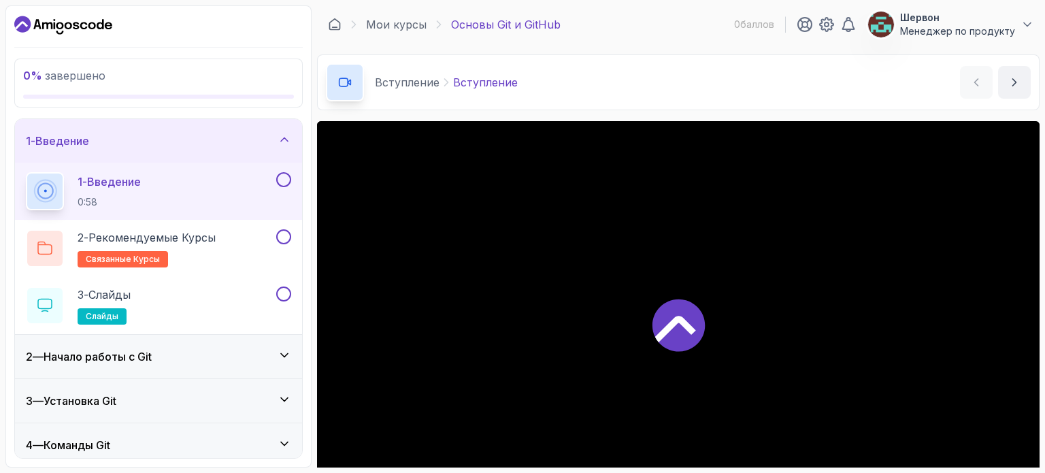
click at [653, 330] on icon at bounding box center [678, 324] width 54 height 54
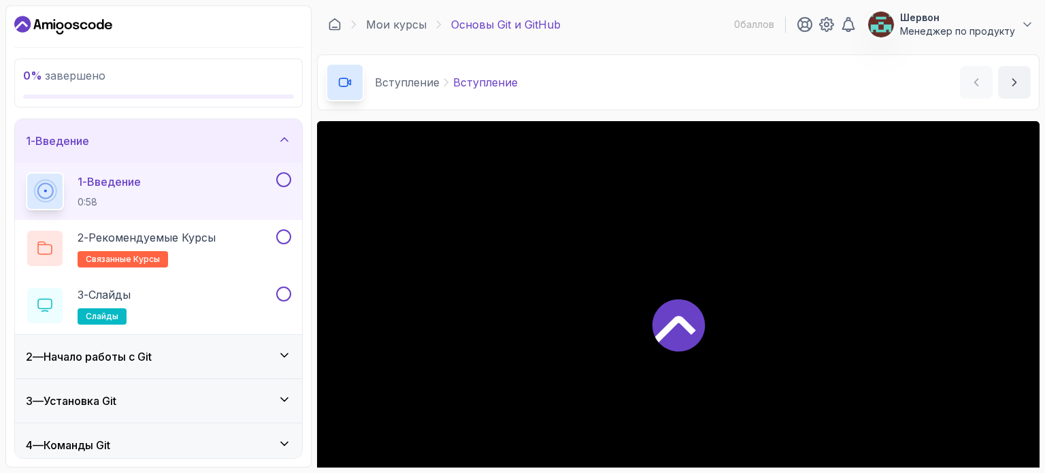
click at [653, 330] on icon at bounding box center [678, 324] width 54 height 54
